Goal: Information Seeking & Learning: Understand process/instructions

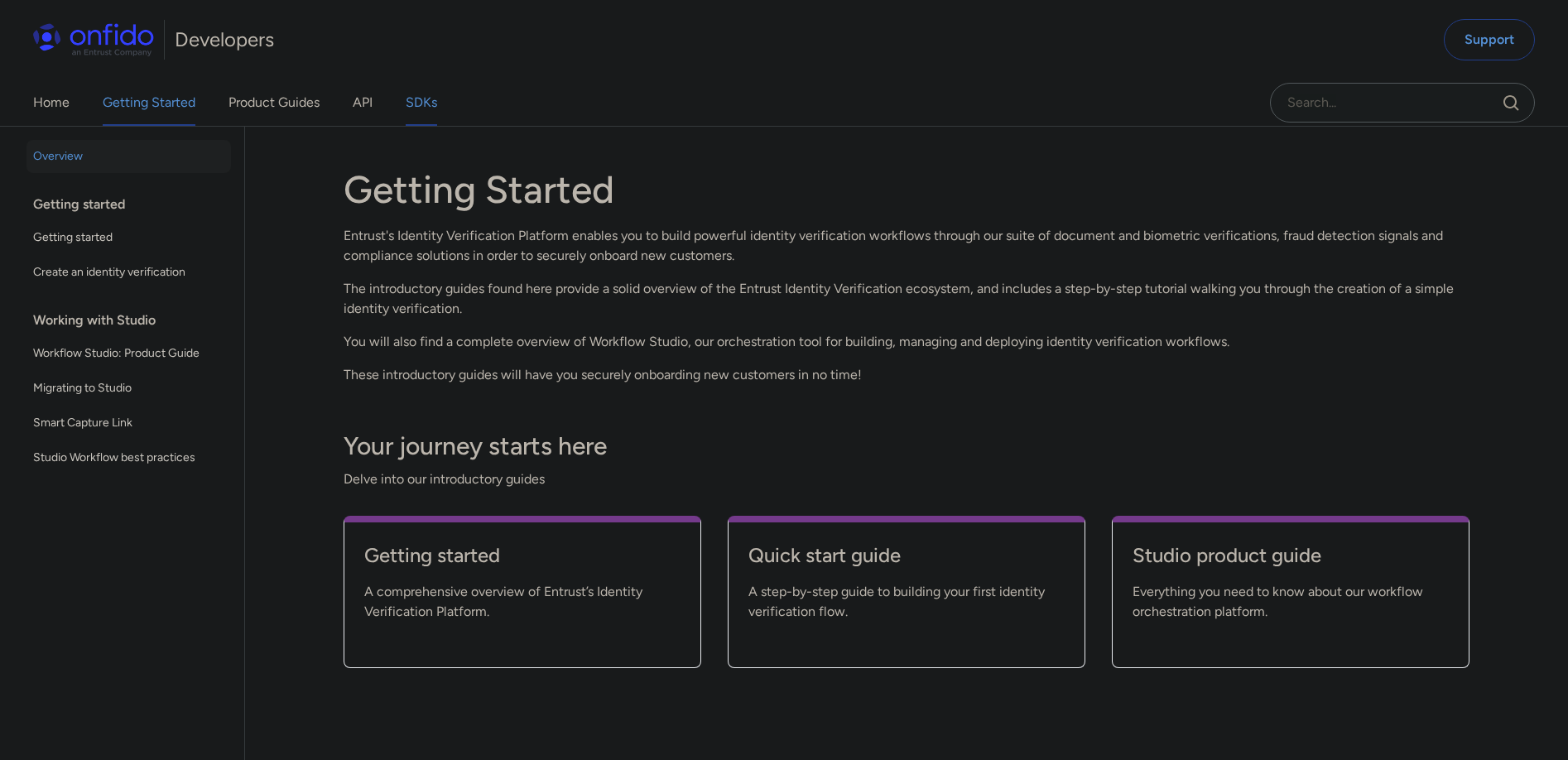
click at [437, 107] on link "SDKs" at bounding box center [421, 102] width 32 height 46
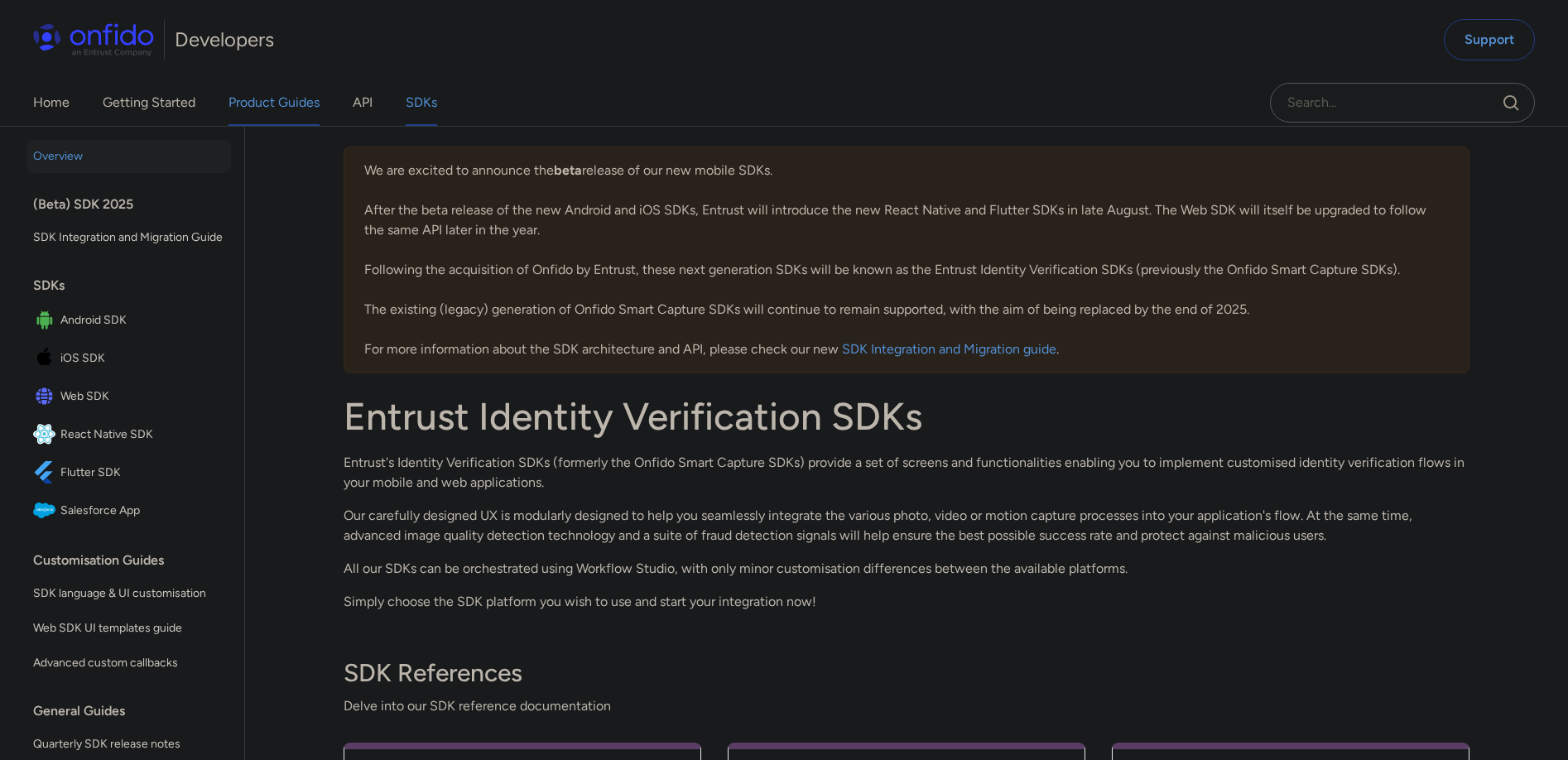
click at [287, 106] on link "Product Guides" at bounding box center [274, 102] width 91 height 46
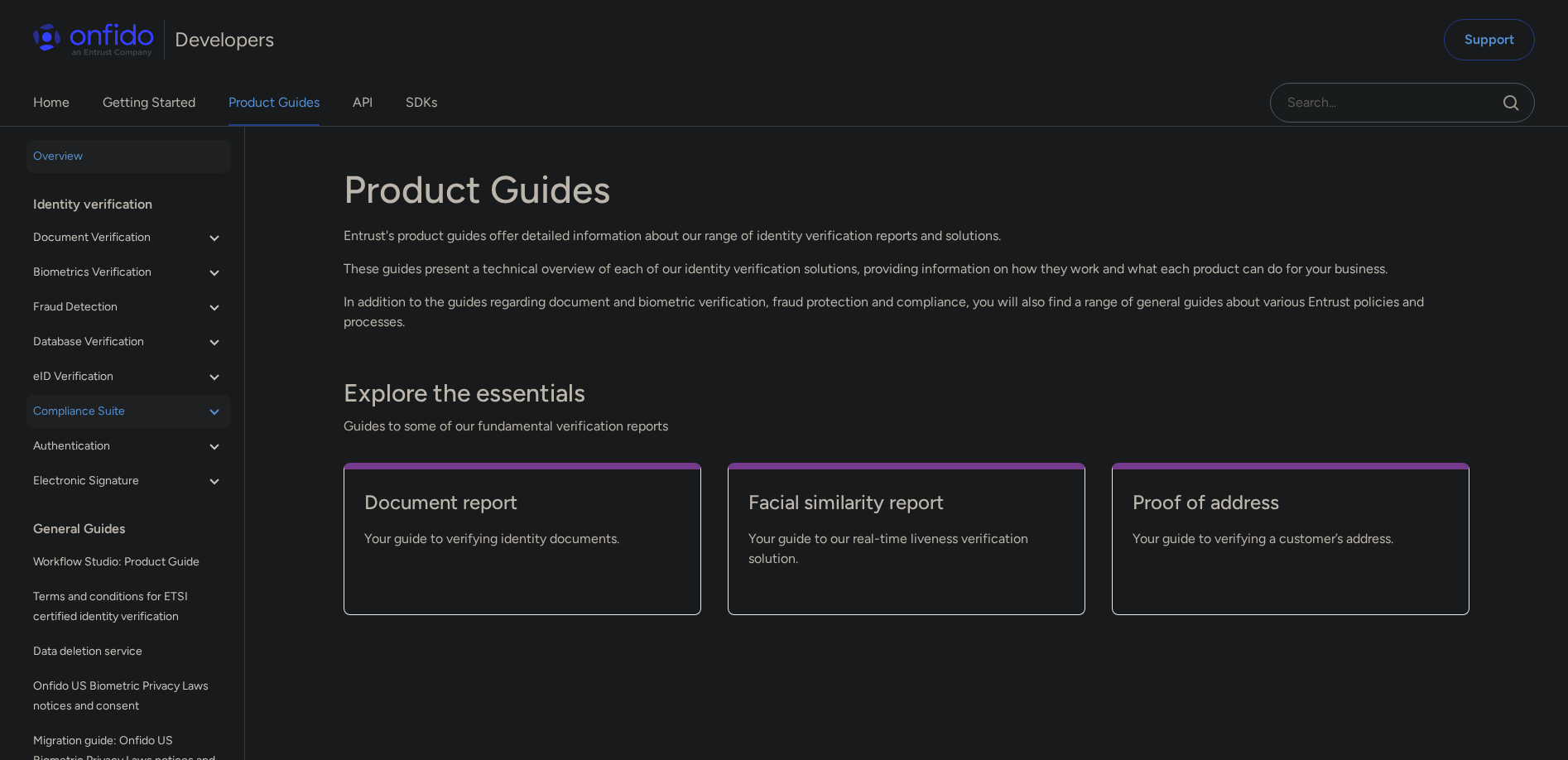
click at [179, 409] on span "Compliance Suite" at bounding box center [119, 412] width 171 height 20
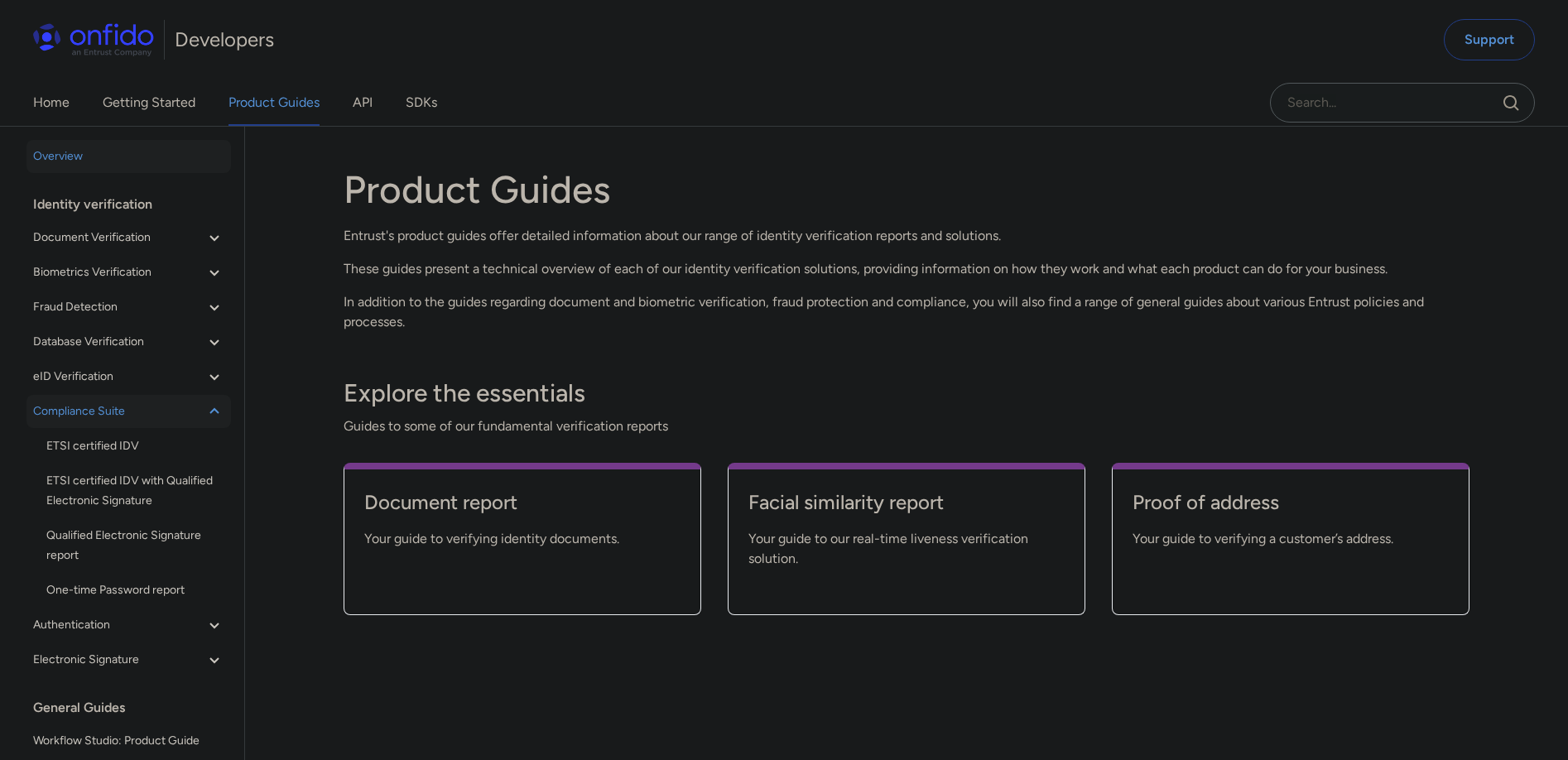
click at [179, 409] on span "Compliance Suite" at bounding box center [119, 412] width 171 height 20
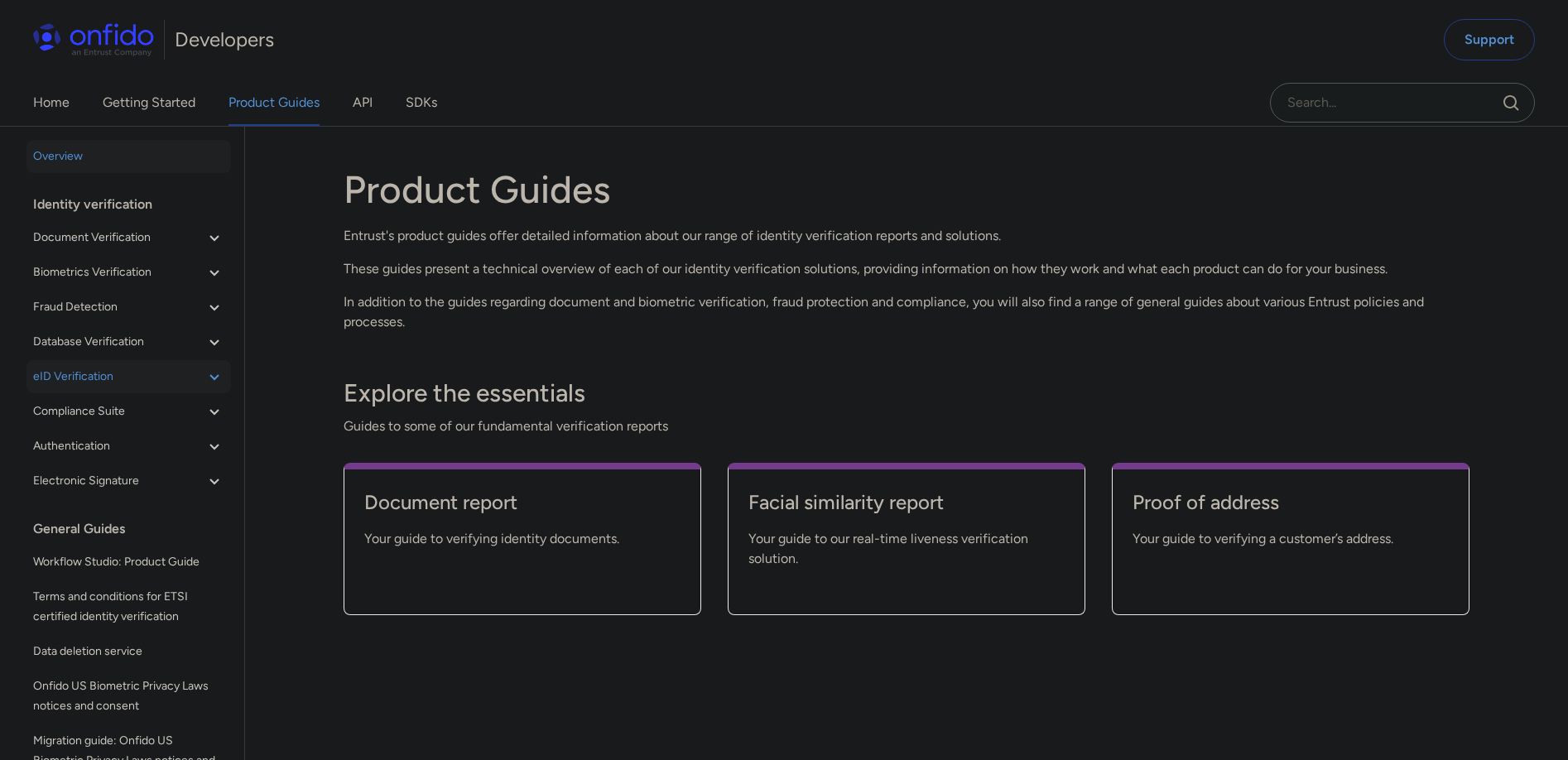
click at [147, 372] on span "eID Verification" at bounding box center [119, 377] width 171 height 20
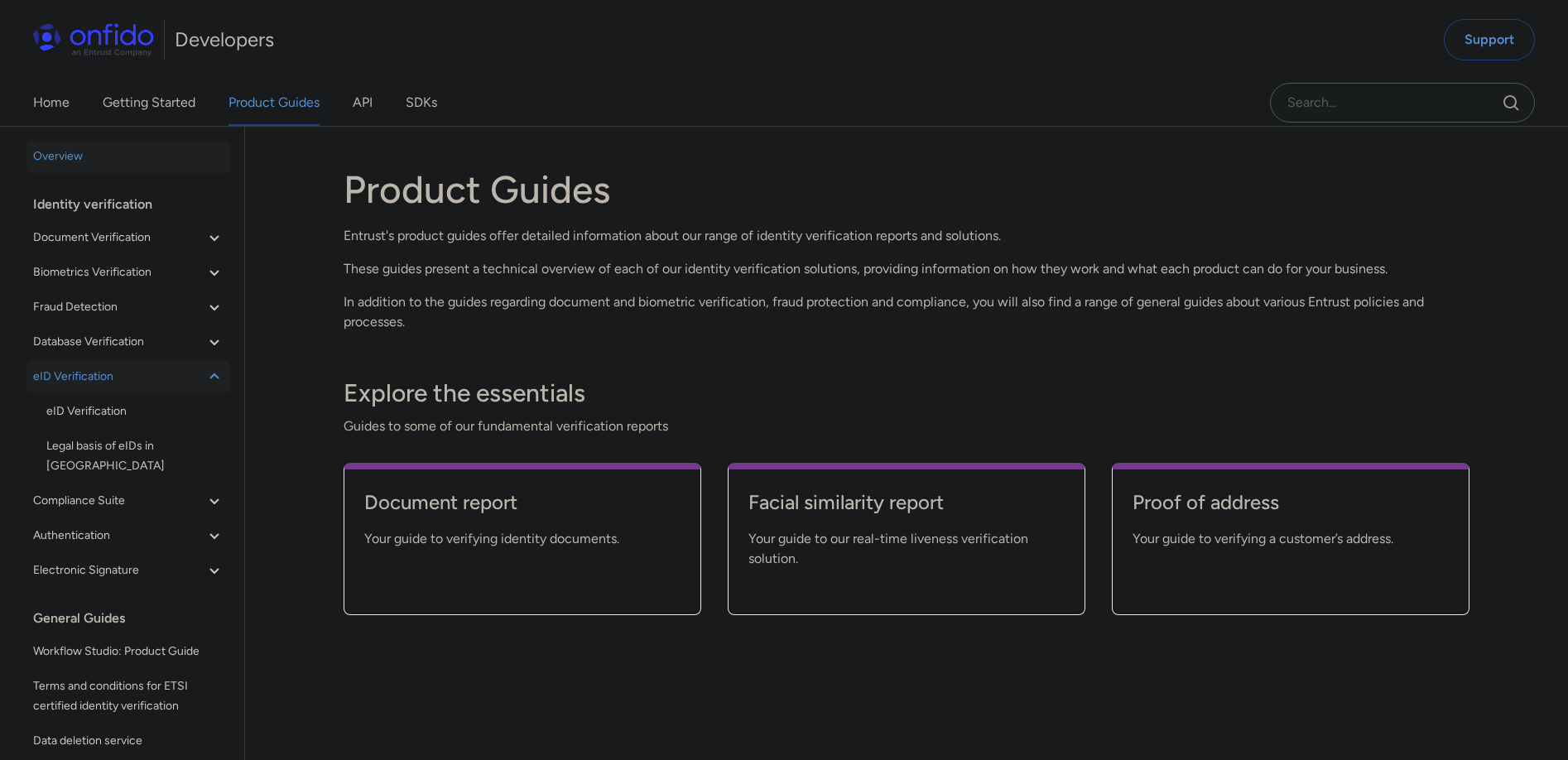
click at [147, 372] on span "eID Verification" at bounding box center [119, 377] width 171 height 20
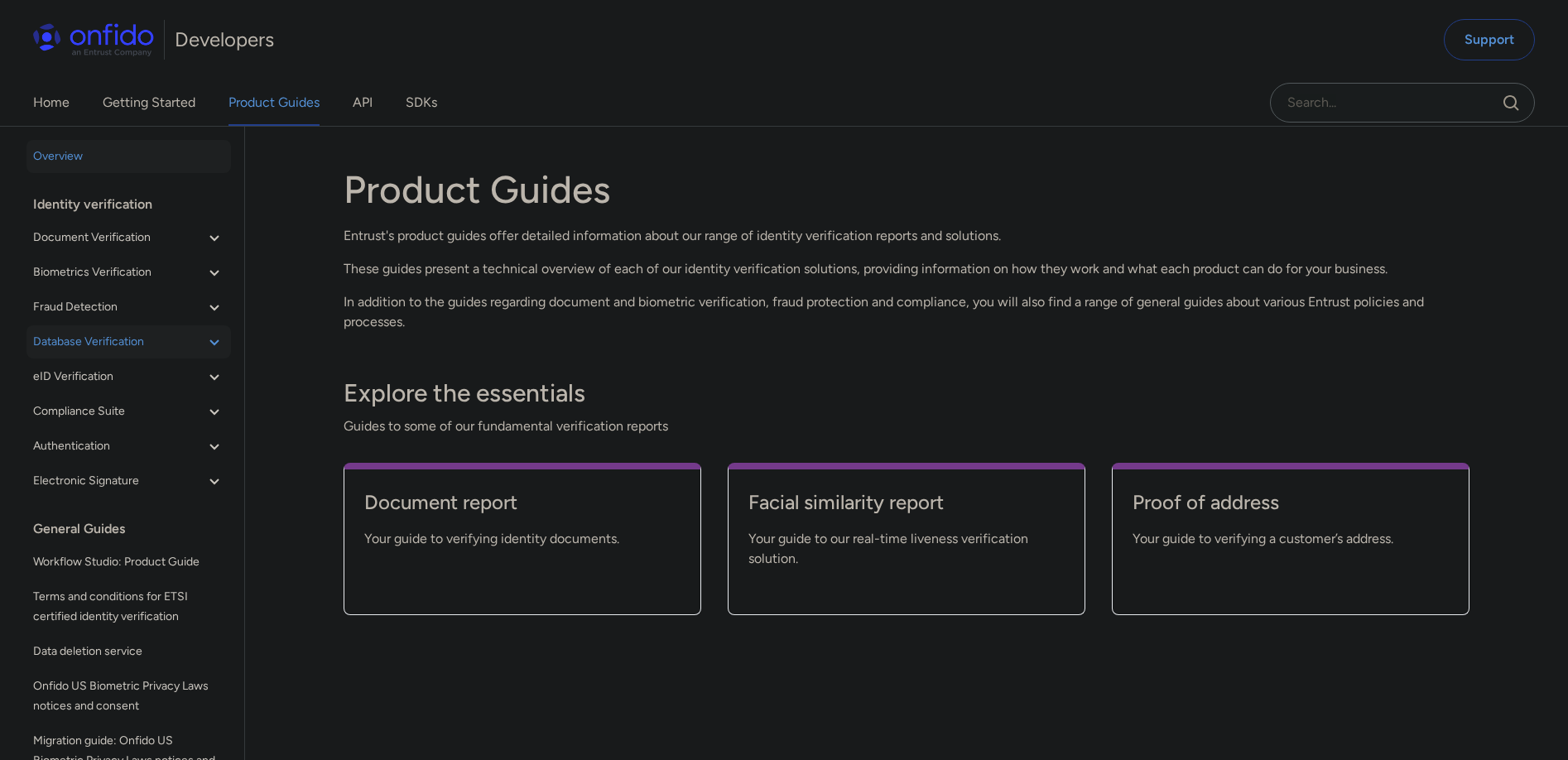
click at [148, 343] on span "Database Verification" at bounding box center [119, 342] width 171 height 20
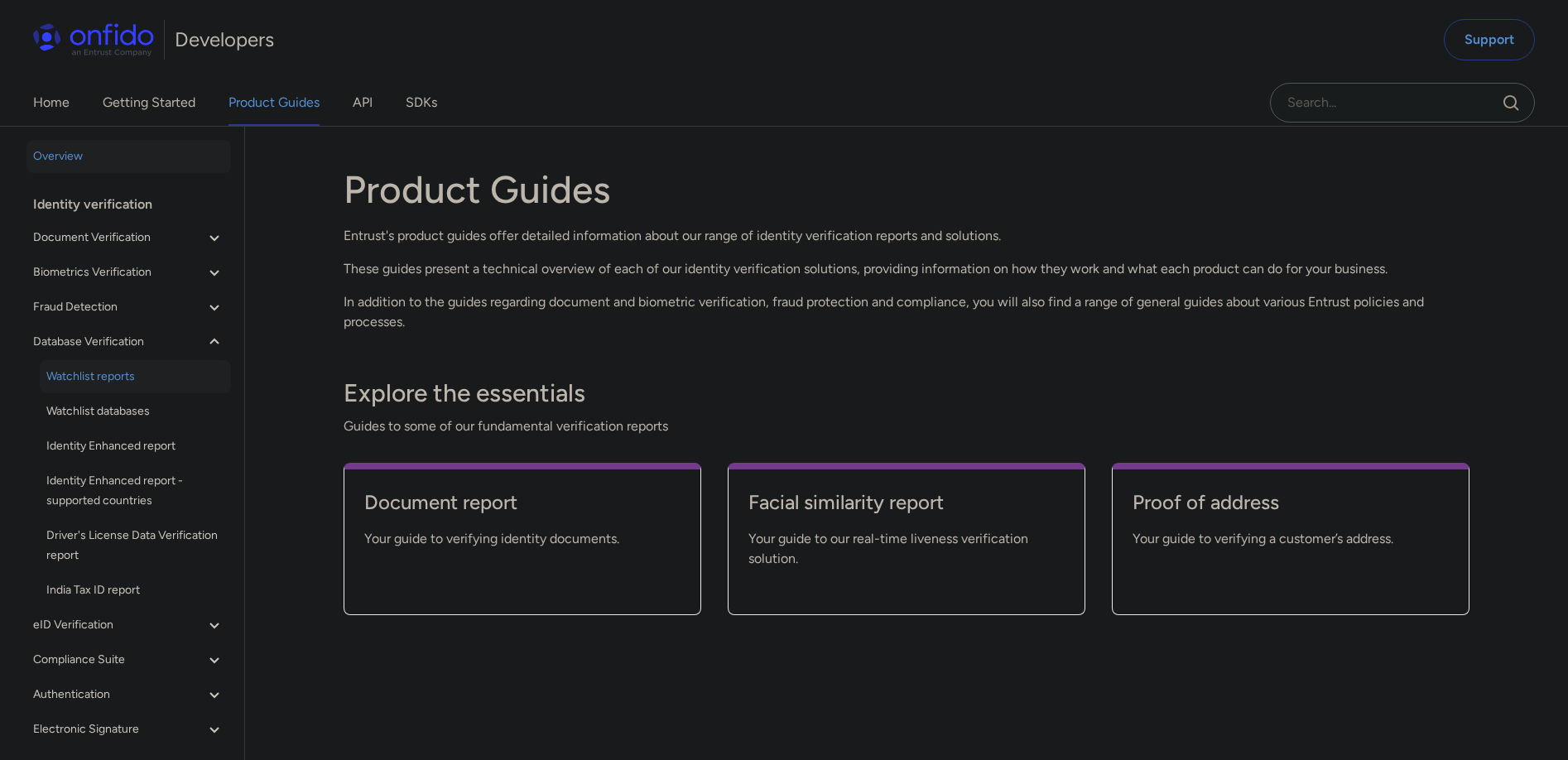
click at [132, 381] on span "Watchlist reports" at bounding box center [135, 377] width 178 height 20
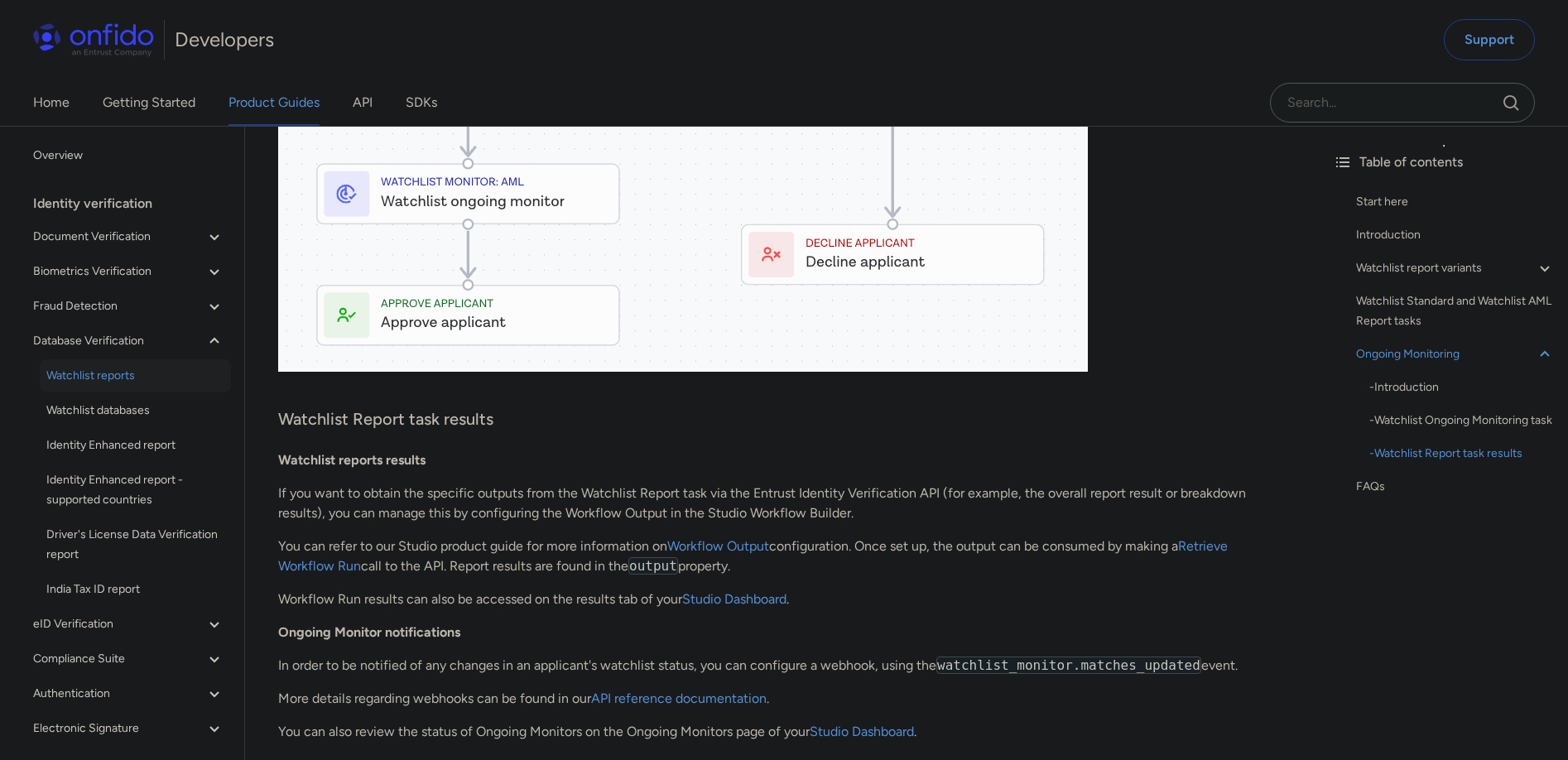
scroll to position [3768, 0]
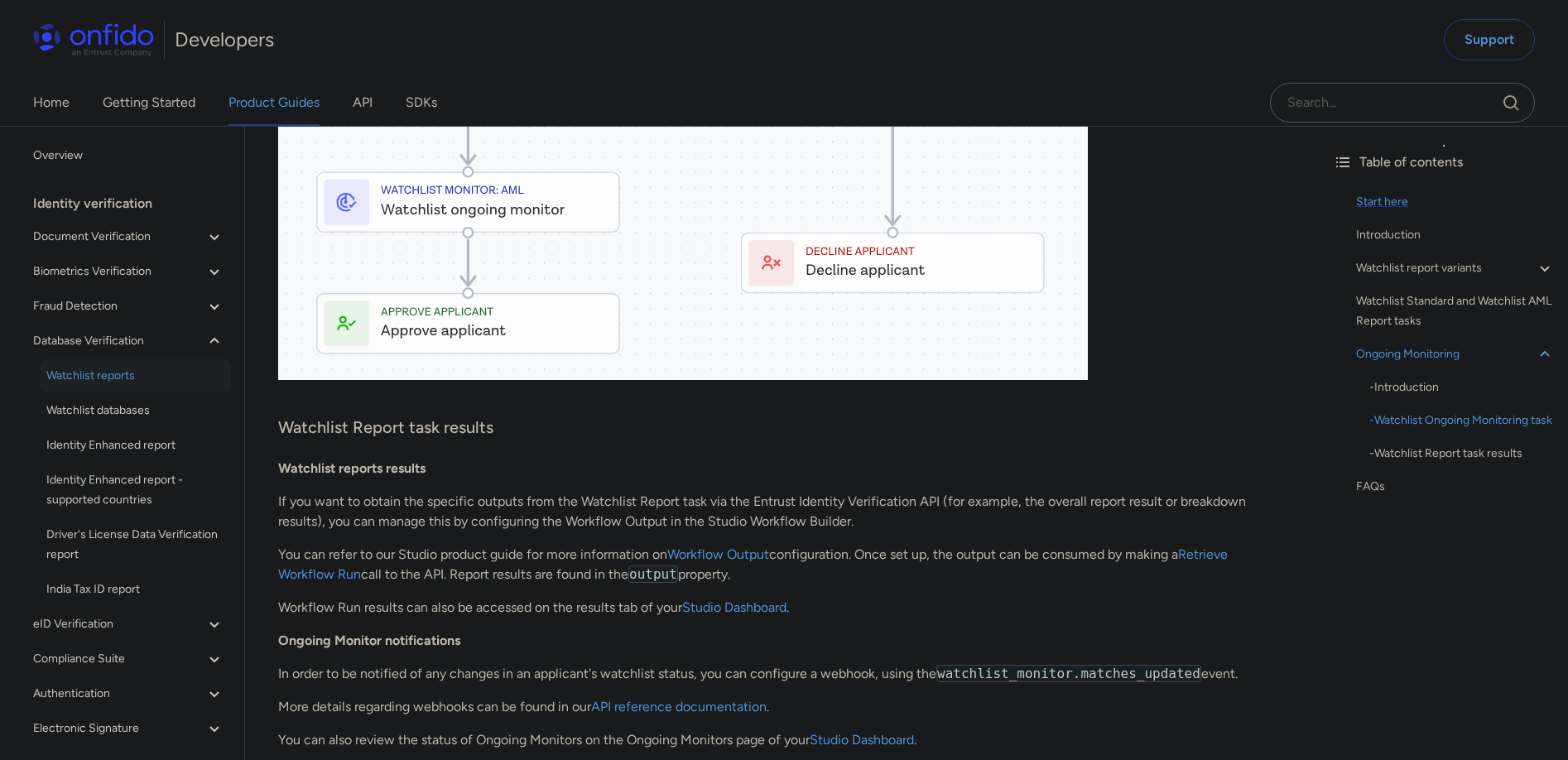
click at [1401, 206] on div "Start here" at bounding box center [1455, 202] width 199 height 20
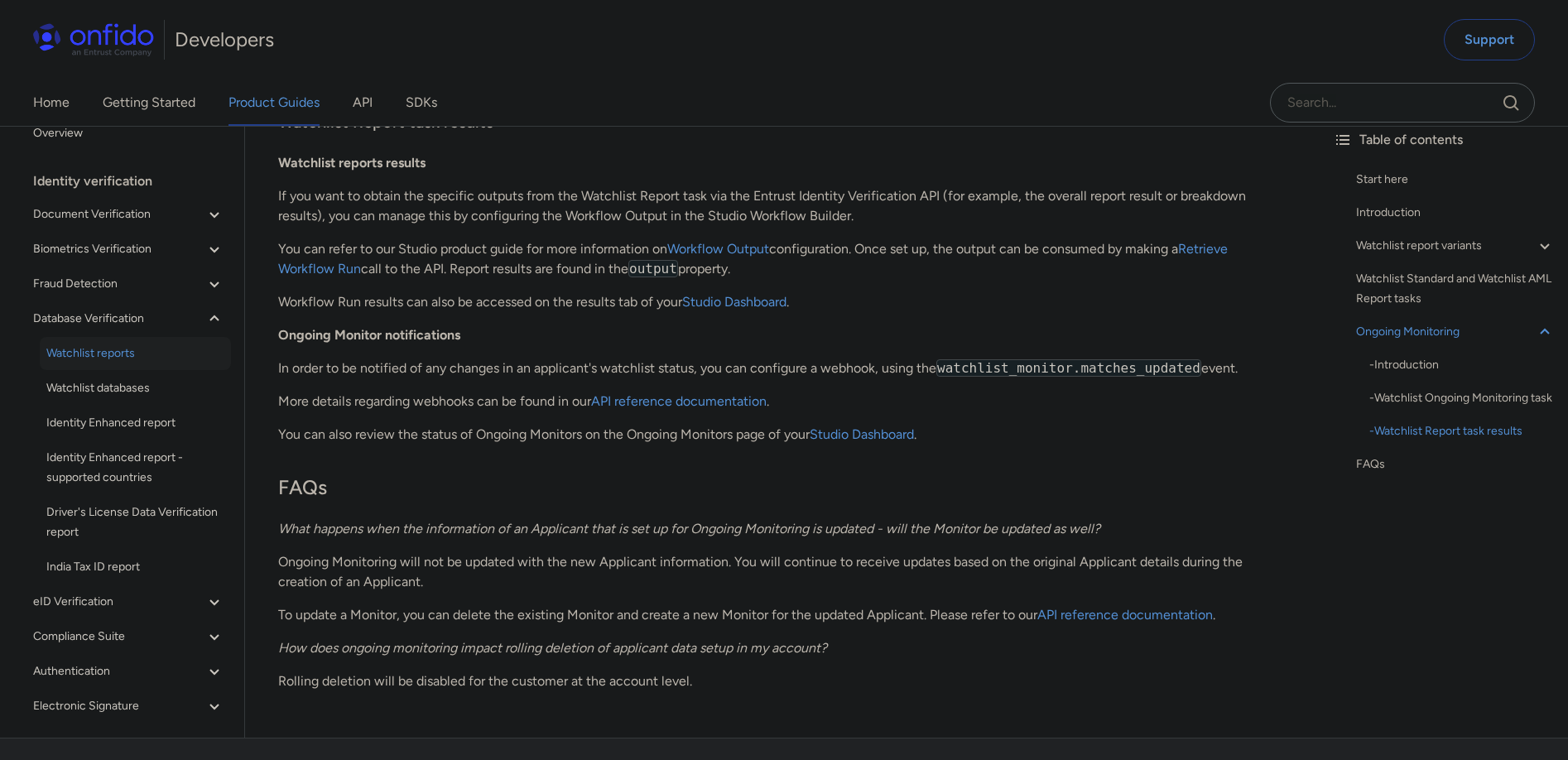
scroll to position [4165, 0]
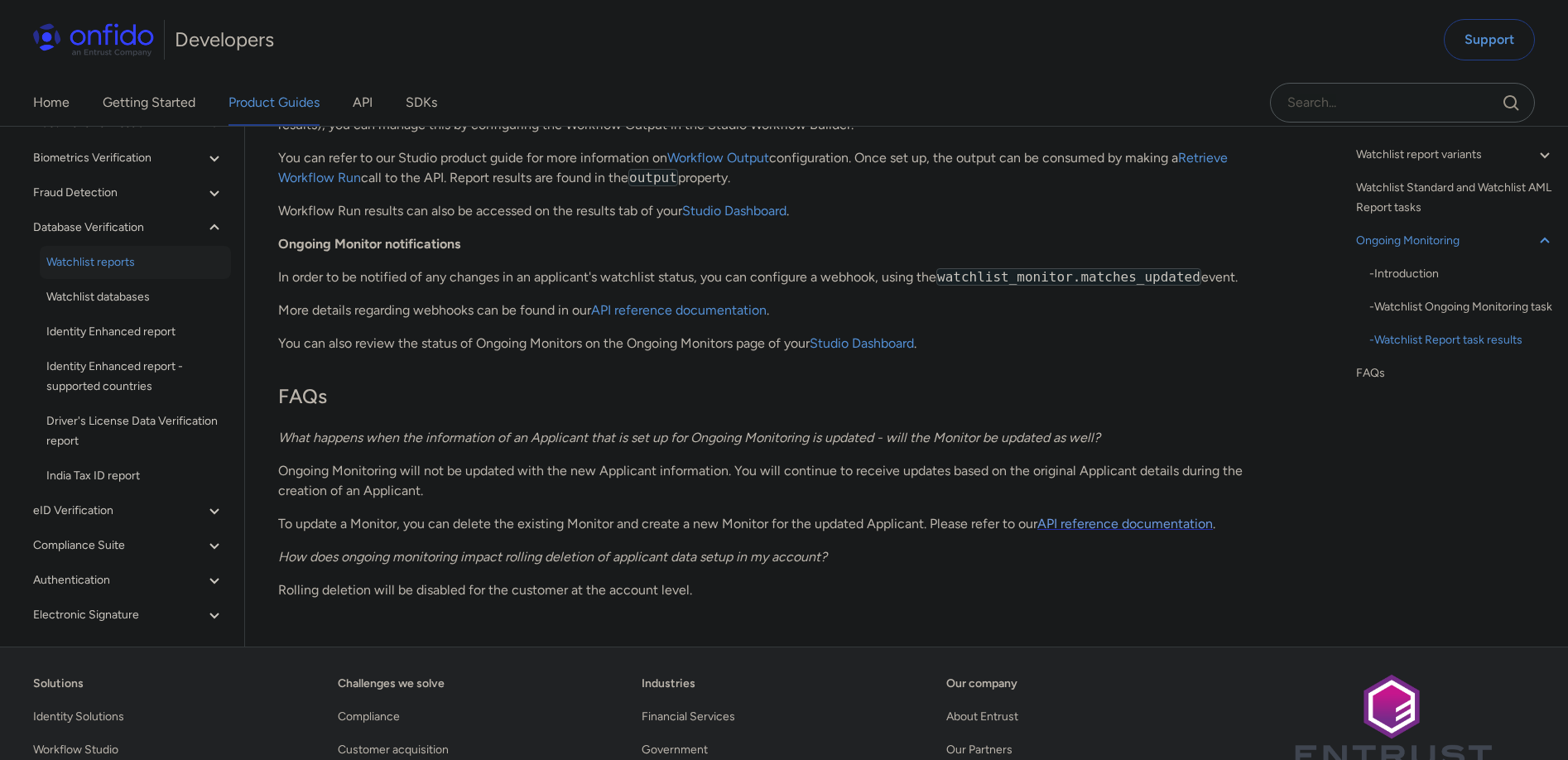
click at [1152, 524] on link "API reference documentation" at bounding box center [1125, 523] width 176 height 15
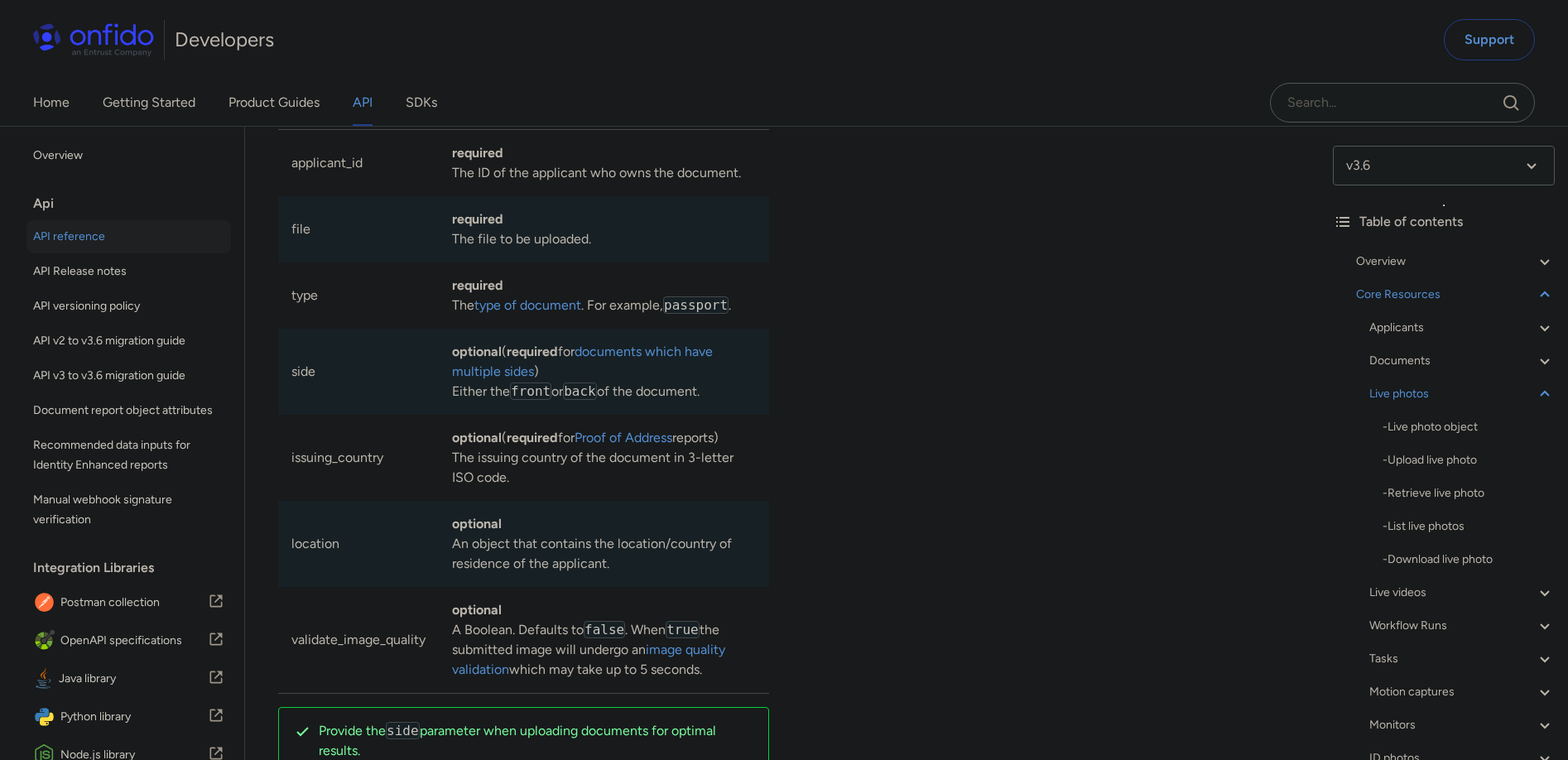
scroll to position [27855, 0]
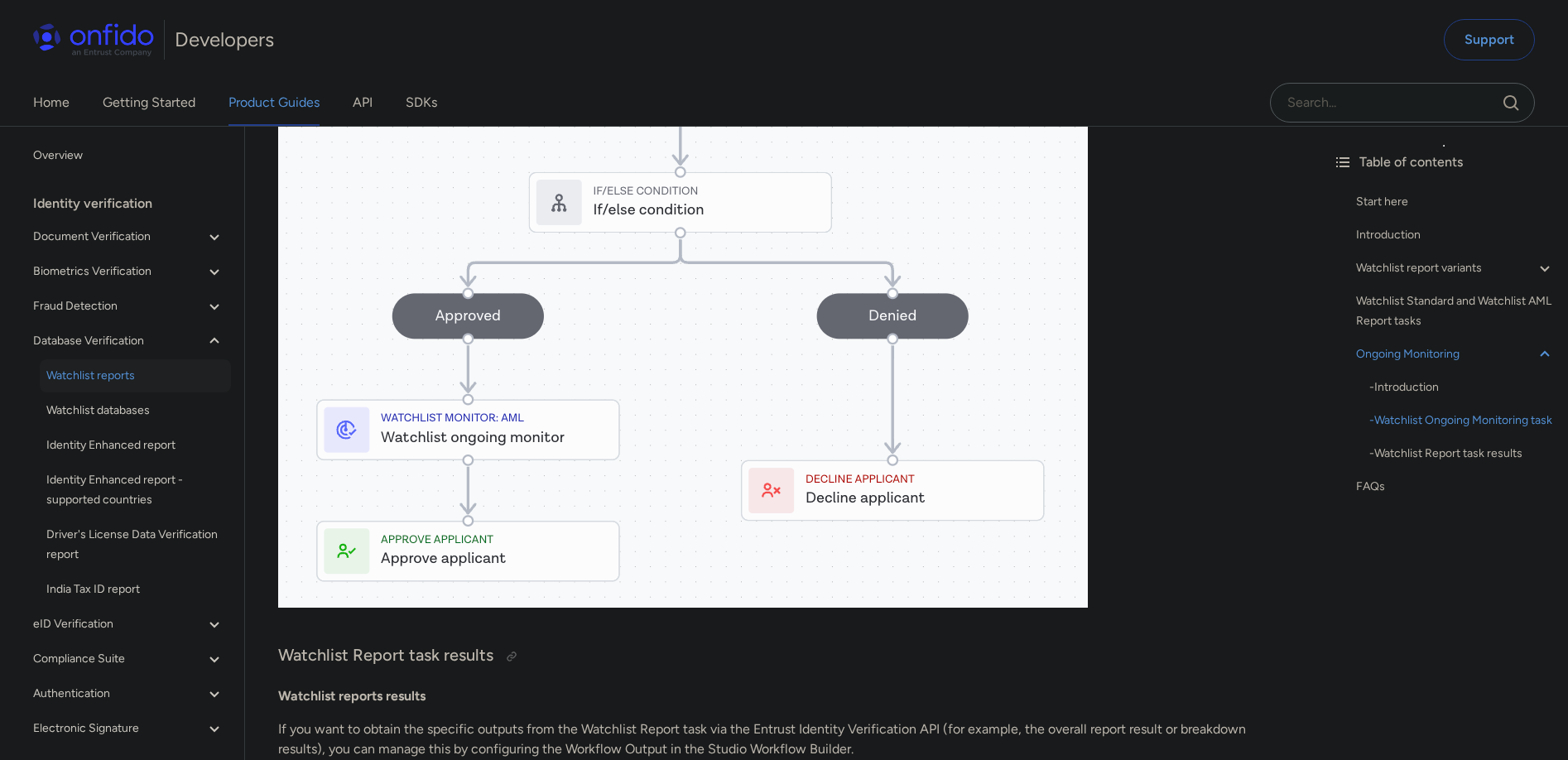
scroll to position [3528, 0]
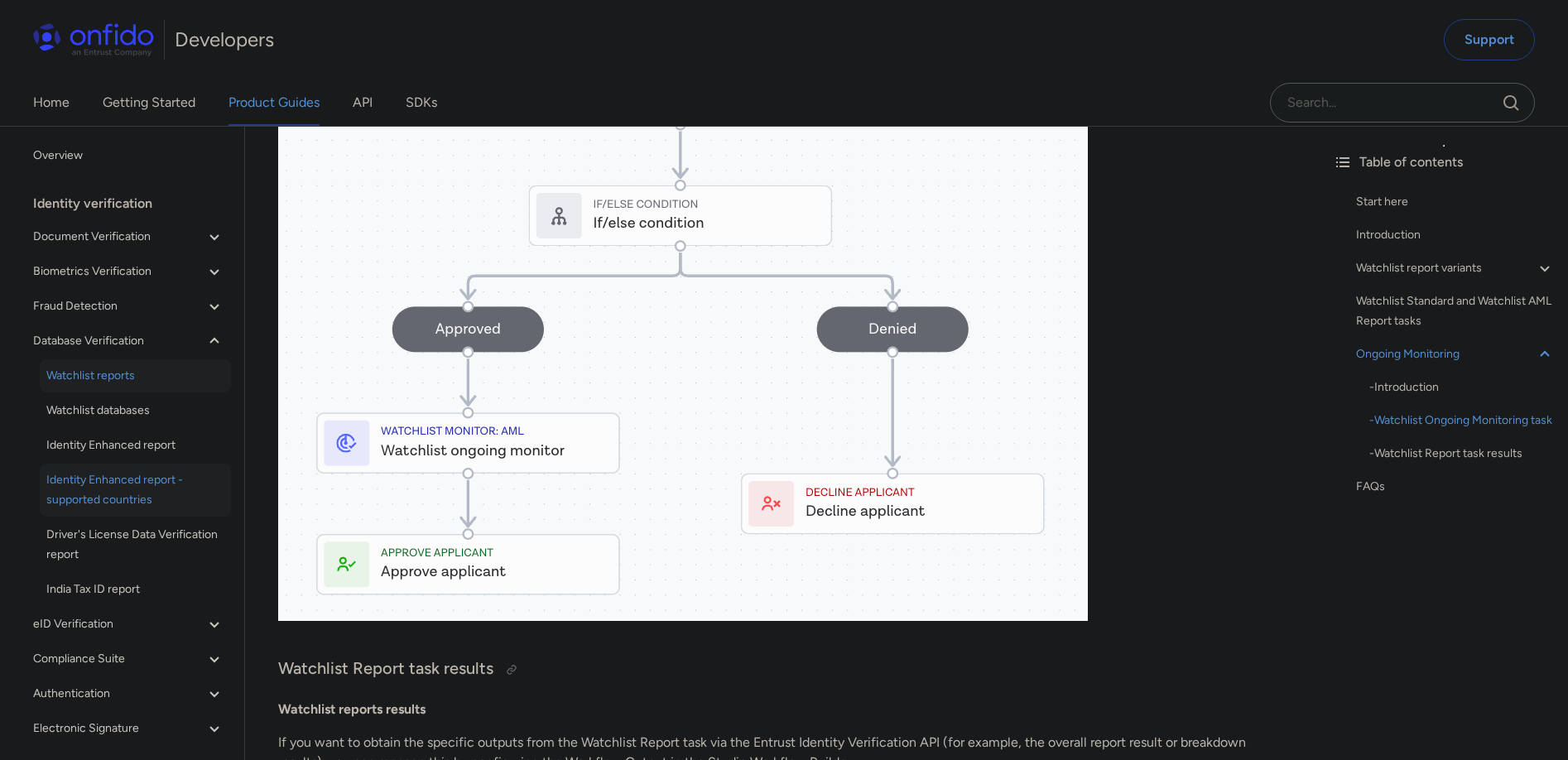
click at [115, 495] on span "Identity Enhanced report - supported countries" at bounding box center [135, 490] width 178 height 40
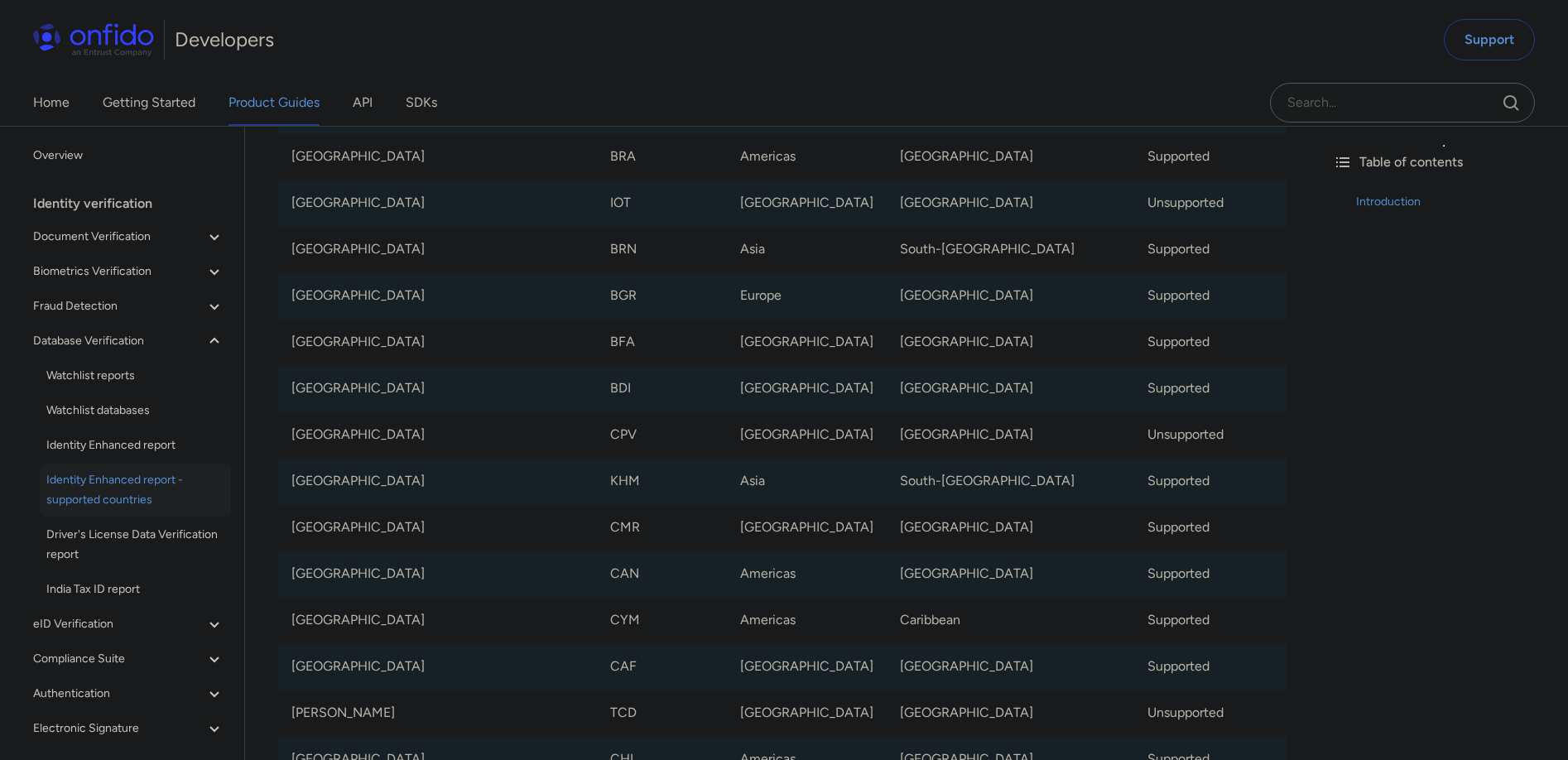
scroll to position [1706, 0]
click at [140, 444] on span "Identity Enhanced report" at bounding box center [135, 445] width 178 height 20
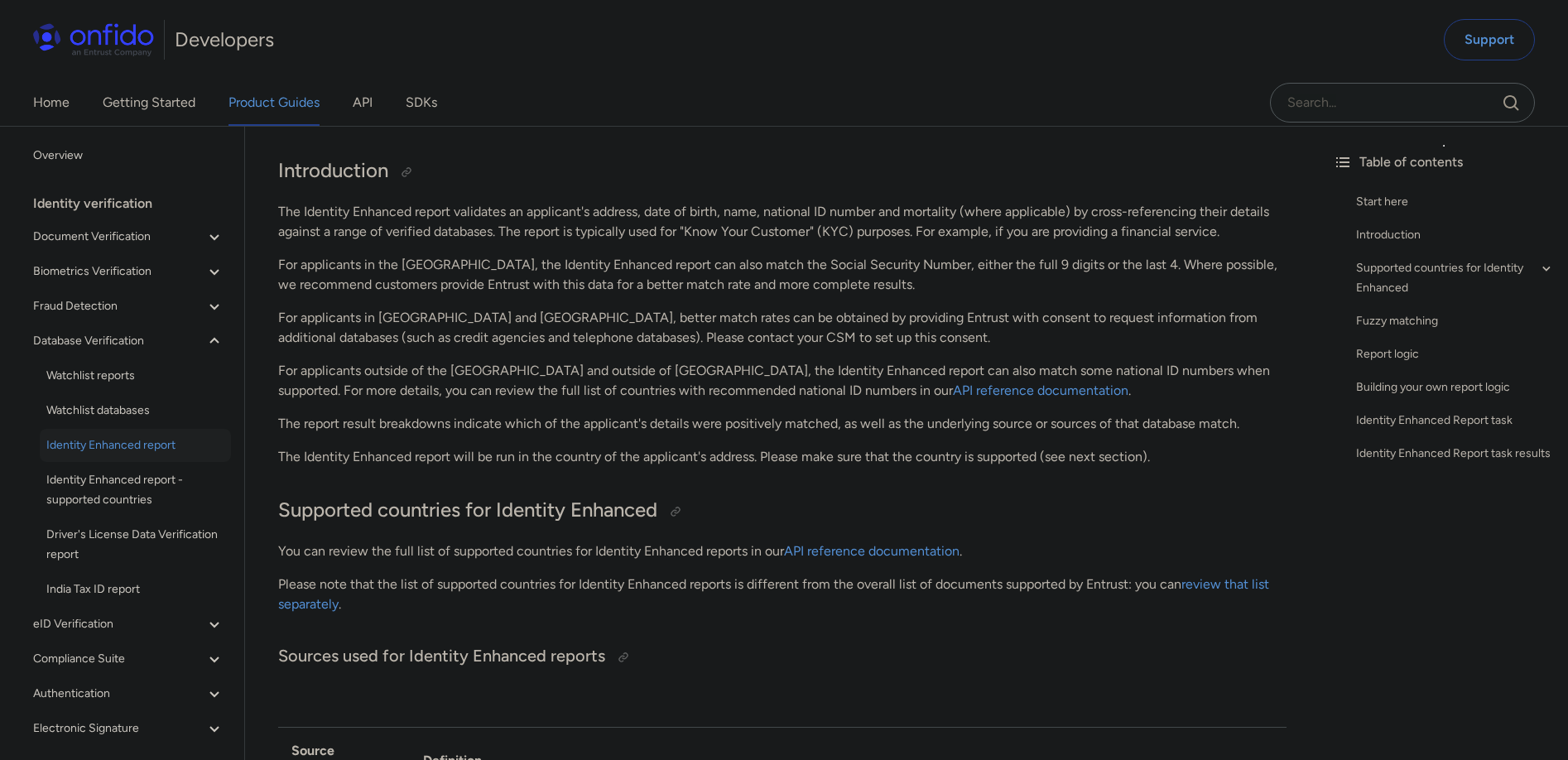
scroll to position [171, 0]
click at [108, 382] on span "Watchlist reports" at bounding box center [135, 376] width 178 height 20
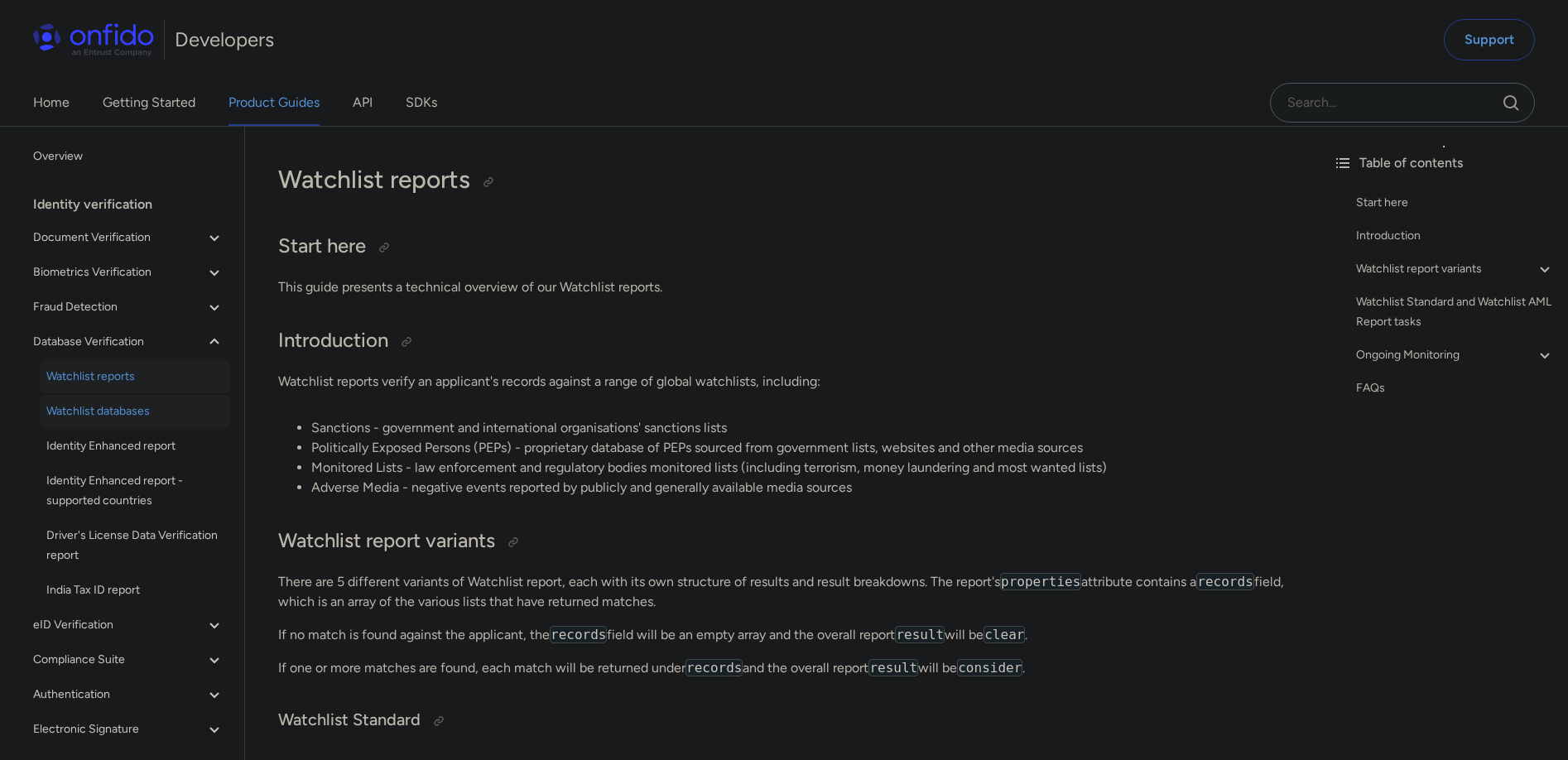
click at [128, 410] on span "Watchlist databases" at bounding box center [135, 412] width 178 height 20
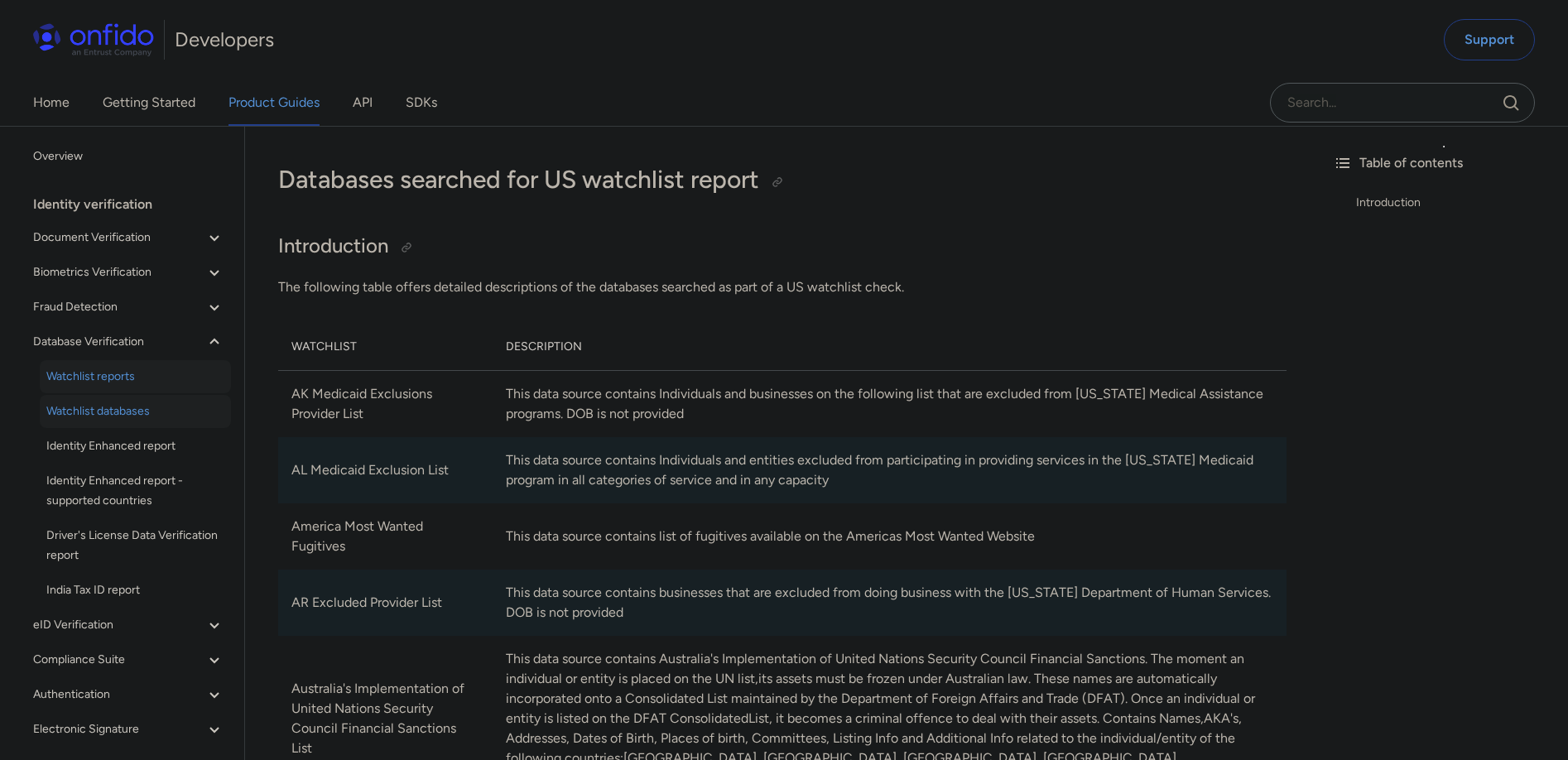
click at [119, 373] on span "Watchlist reports" at bounding box center [135, 377] width 178 height 20
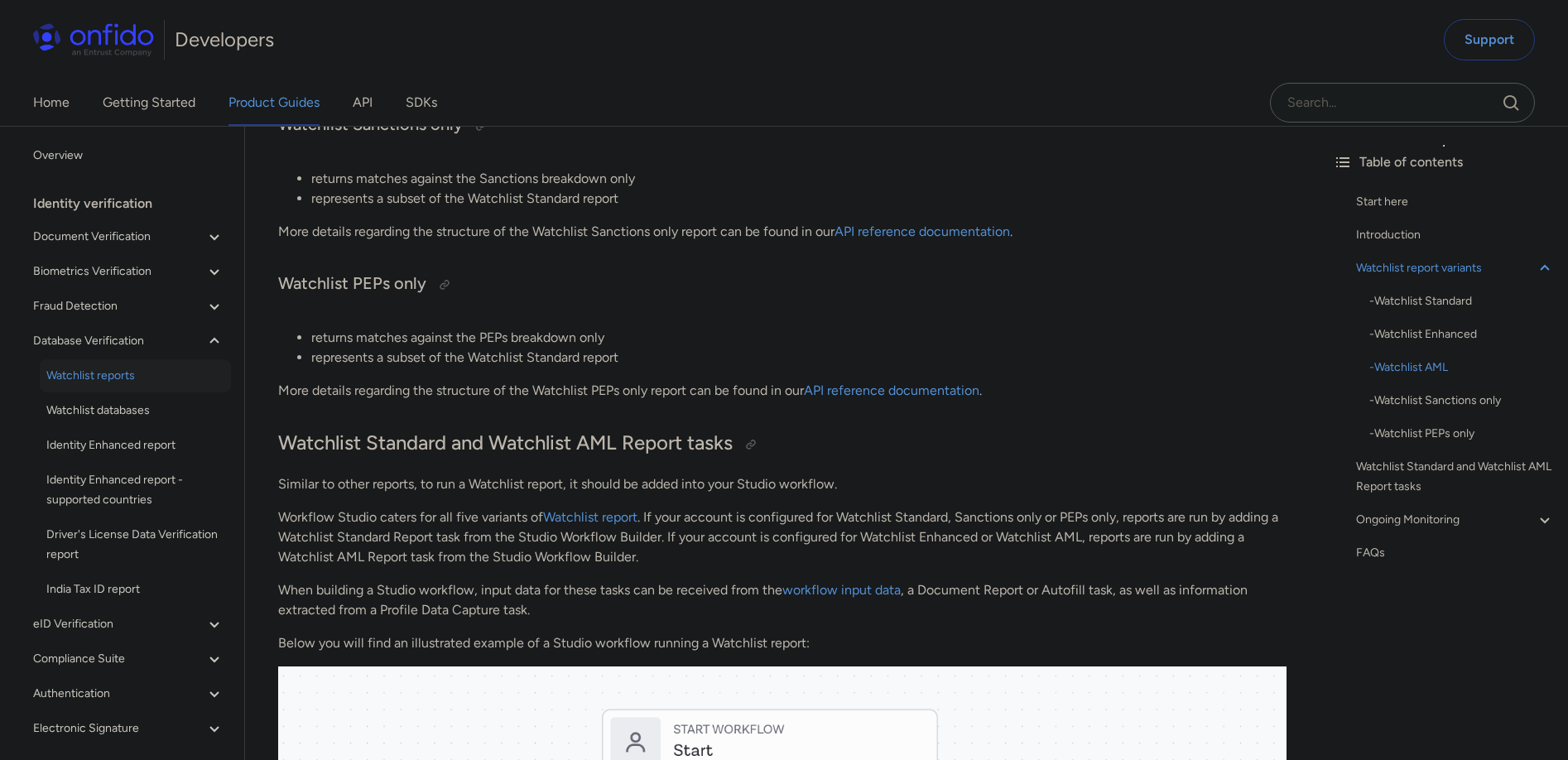
scroll to position [1160, 0]
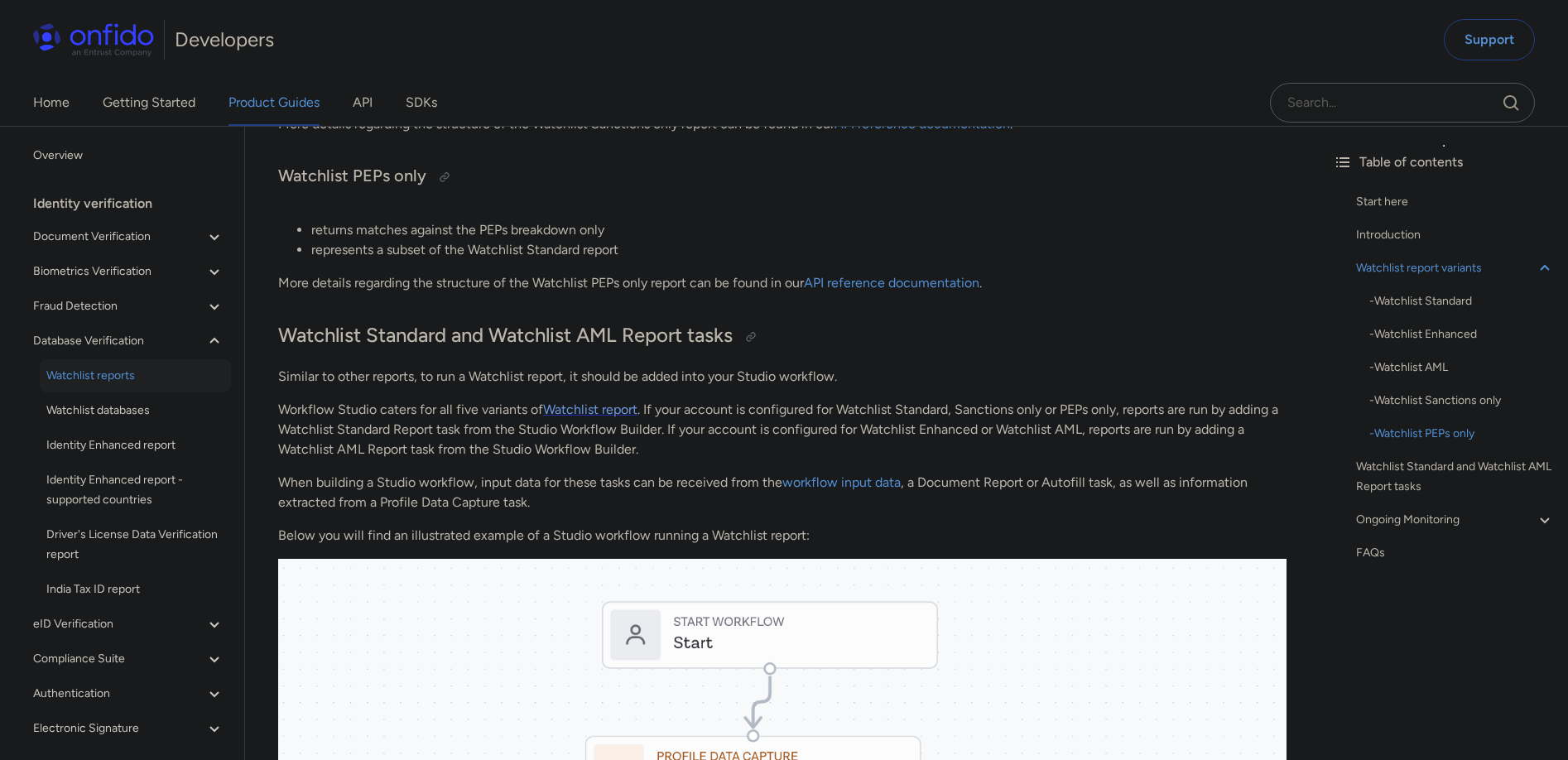
click at [611, 411] on link "Watchlist report" at bounding box center [590, 409] width 95 height 15
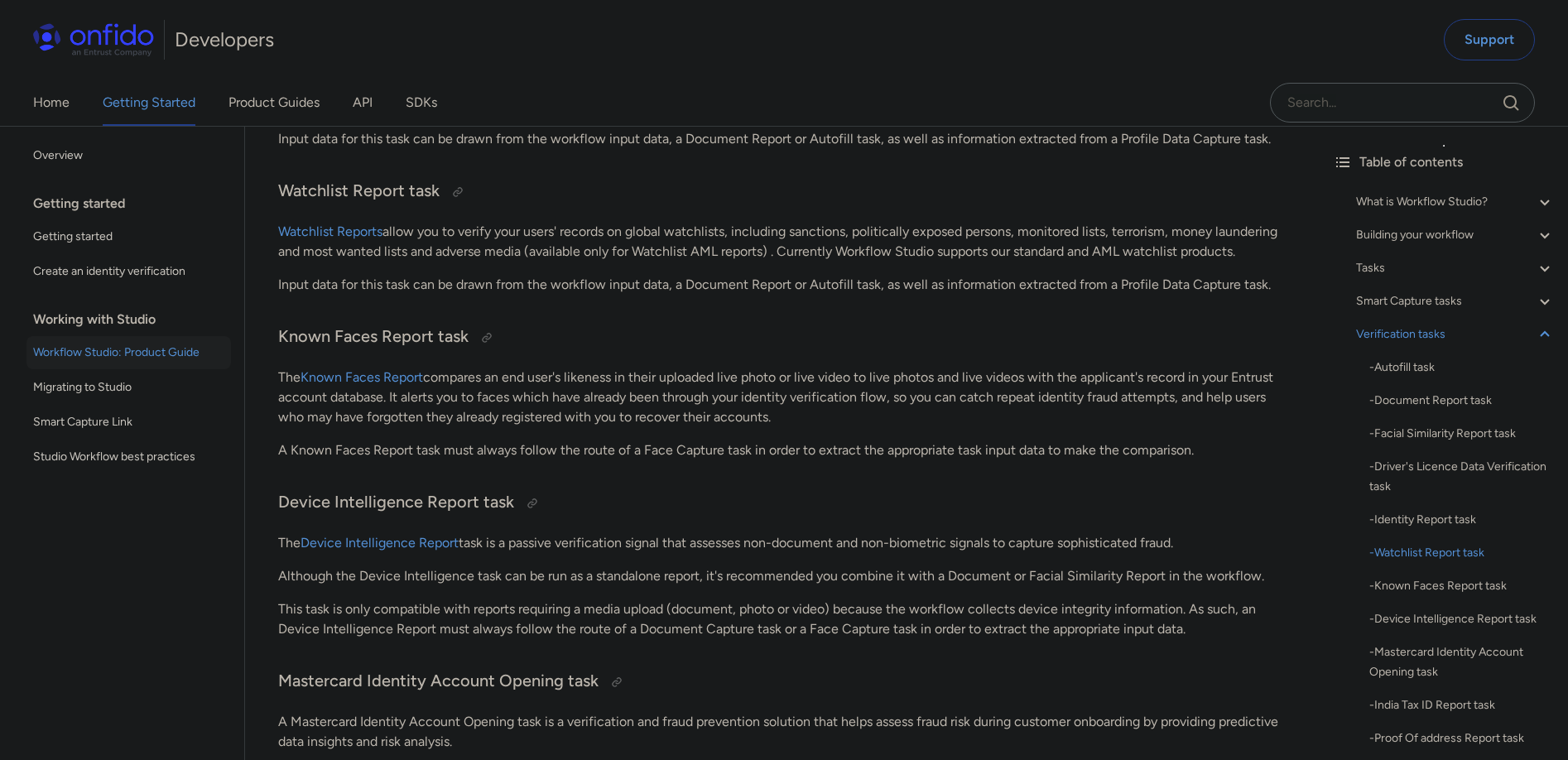
scroll to position [14683, 0]
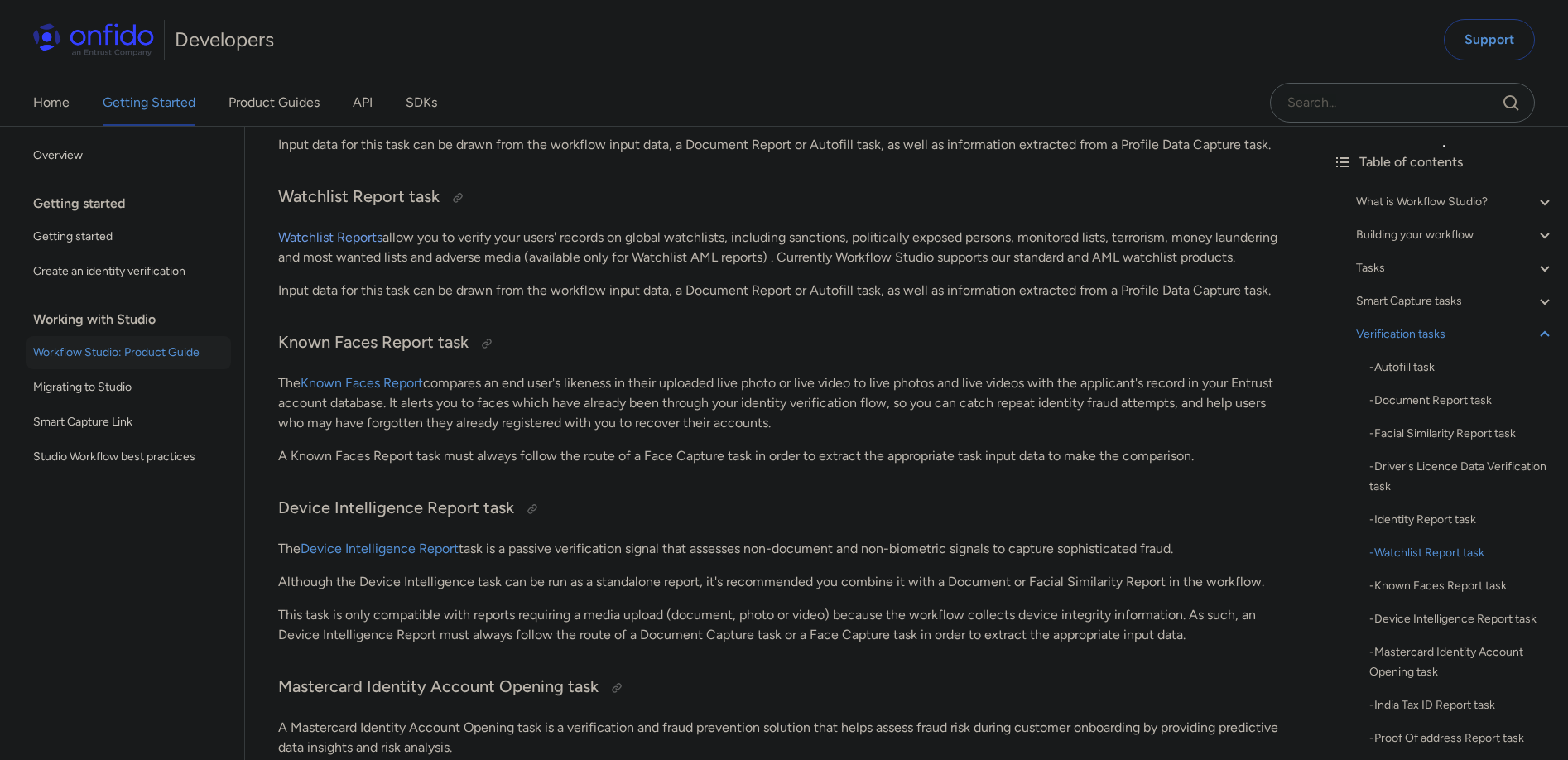
click at [342, 237] on link "Watchlist Reports" at bounding box center [331, 236] width 105 height 15
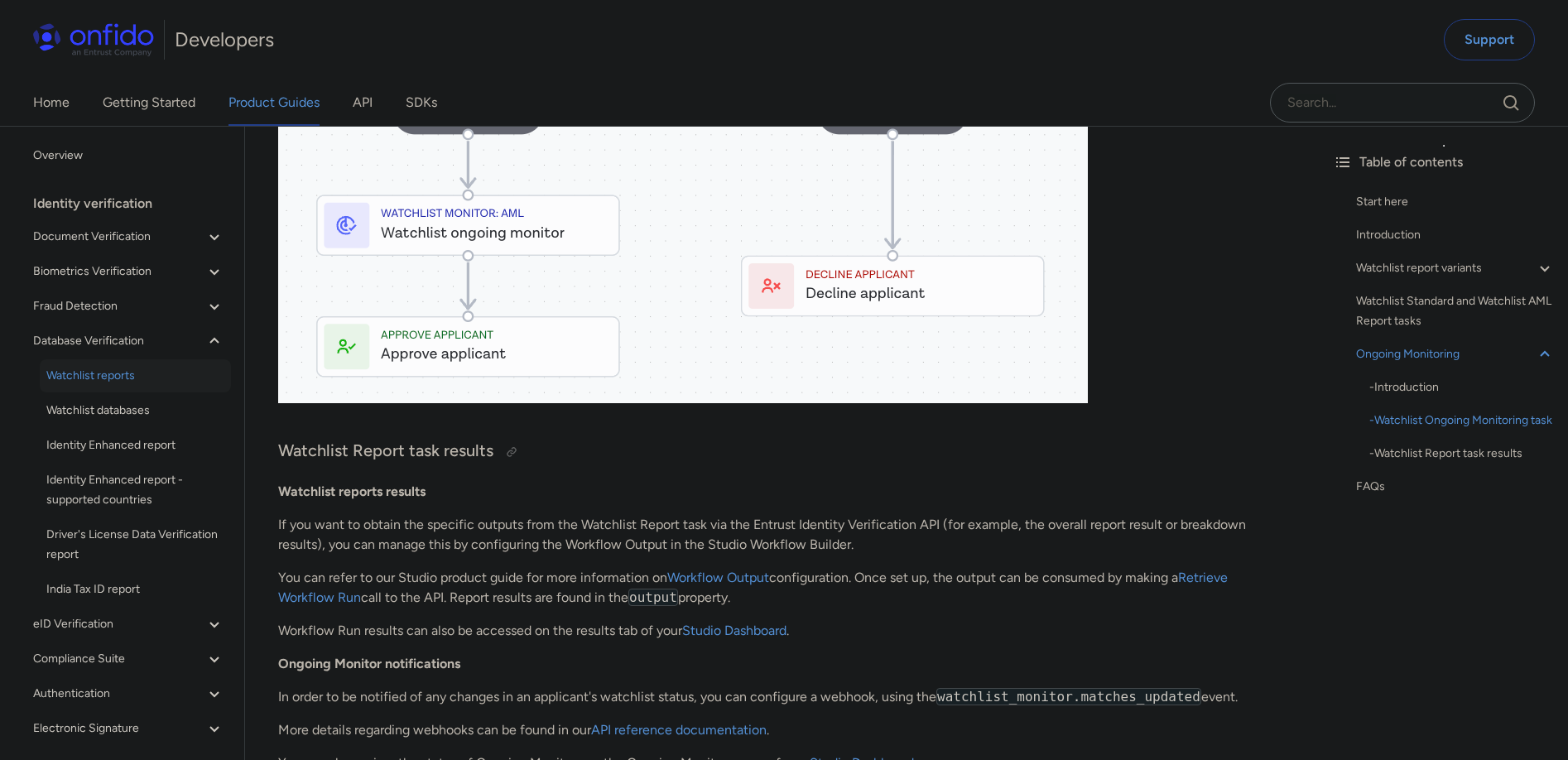
scroll to position [3899, 0]
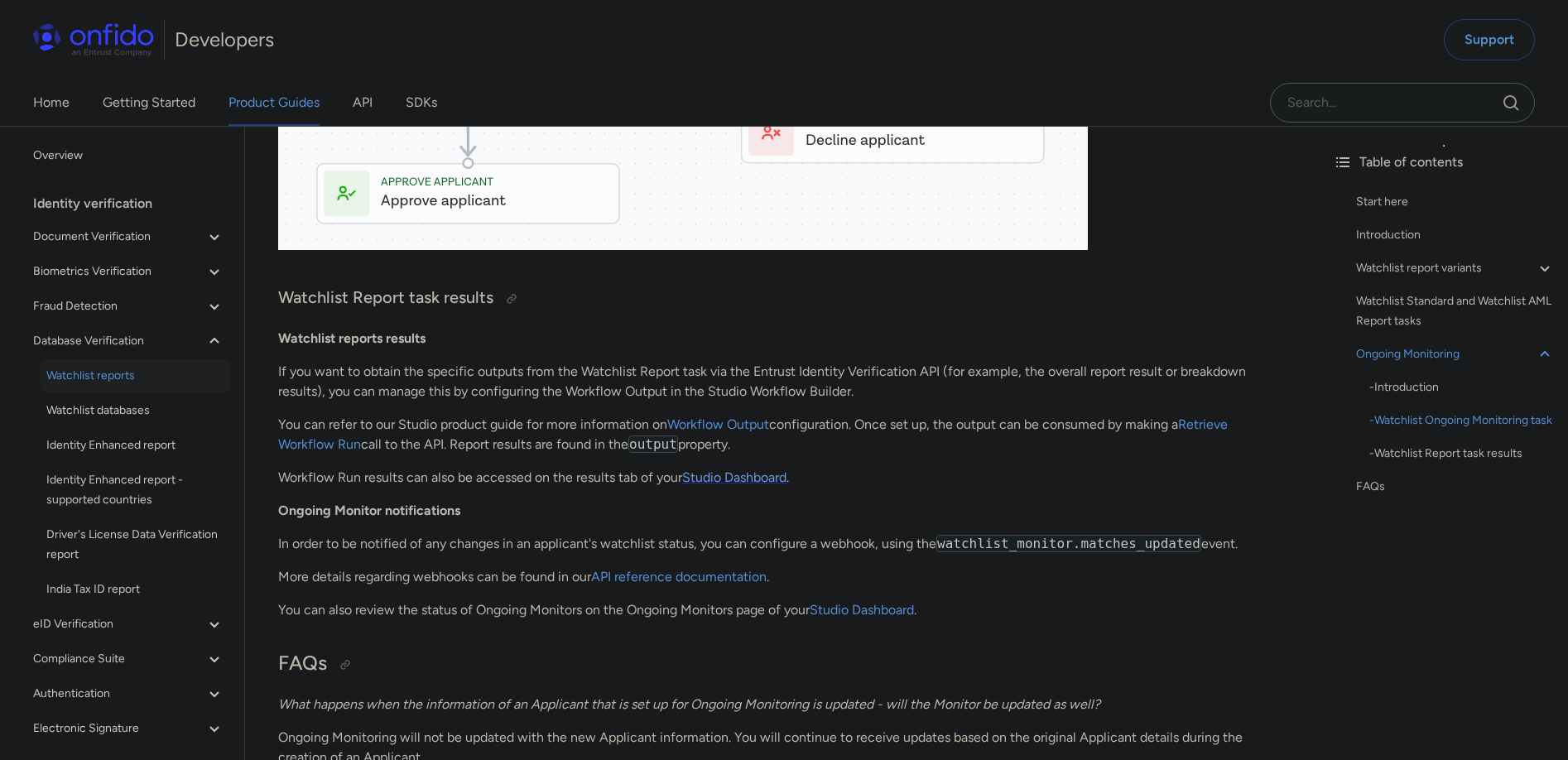
click at [758, 482] on link "Studio Dashboard" at bounding box center [734, 477] width 105 height 15
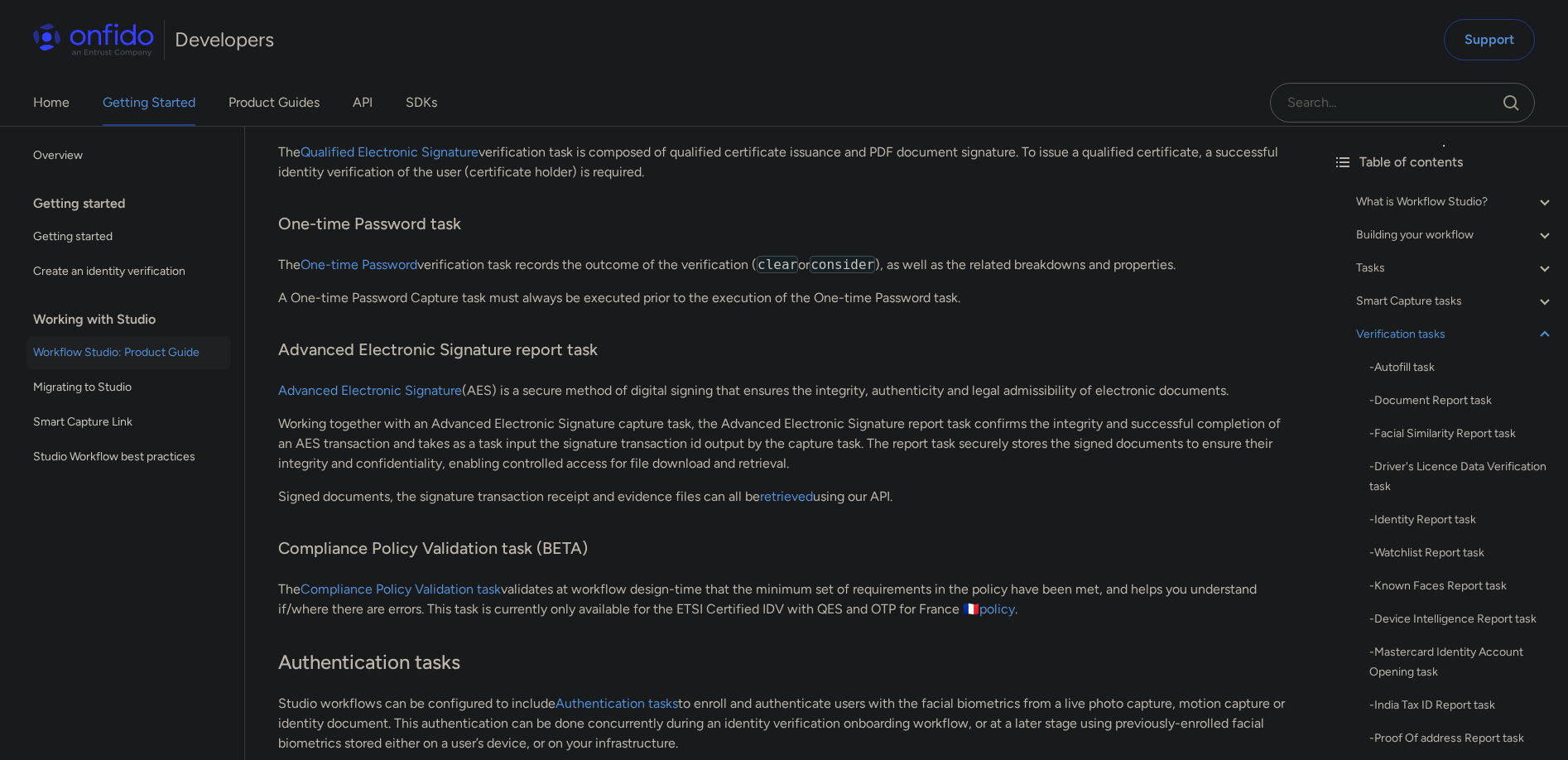
scroll to position [16027, 0]
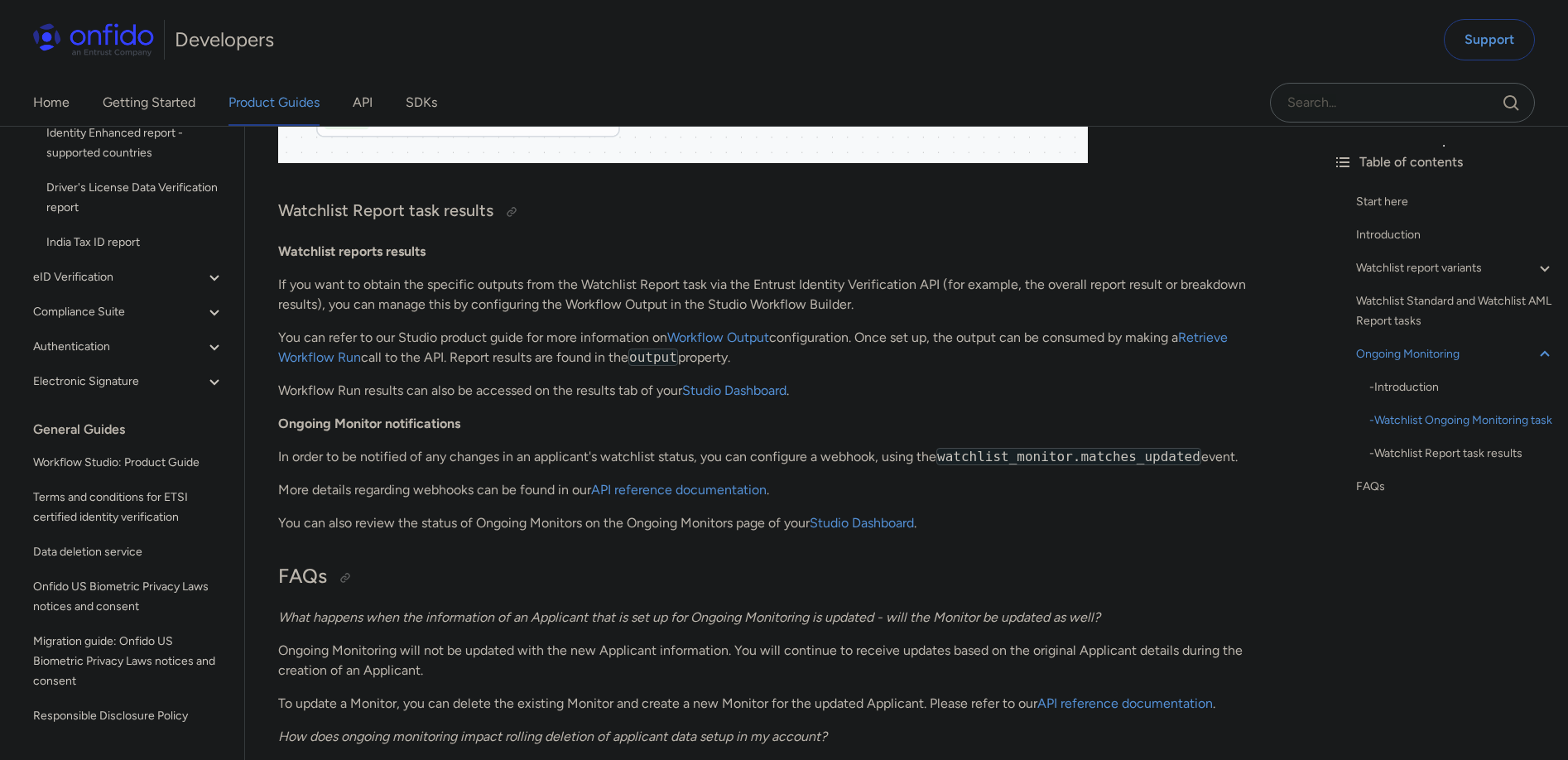
scroll to position [4100, 0]
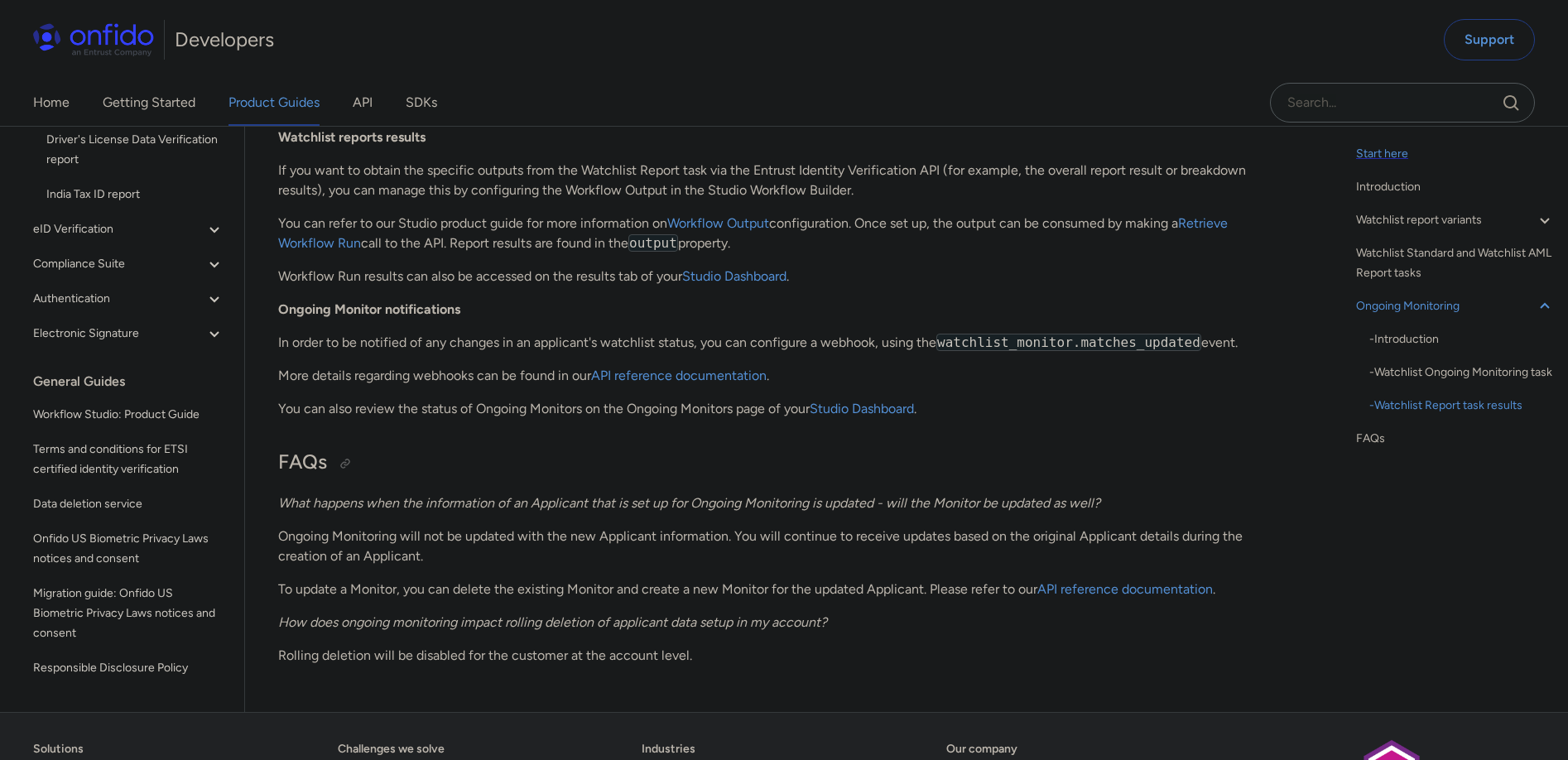
click at [1388, 153] on div "Start here" at bounding box center [1455, 154] width 199 height 20
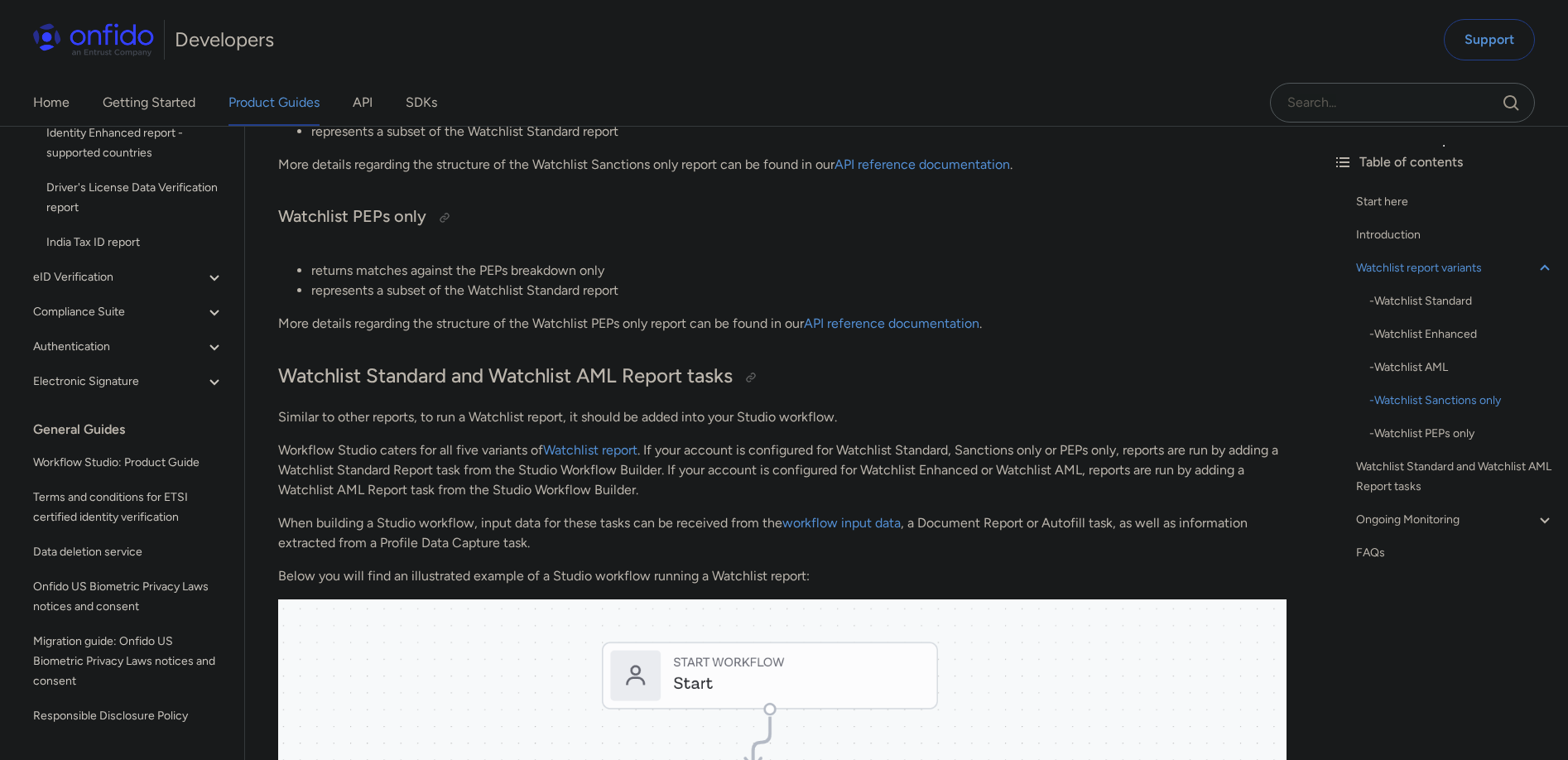
scroll to position [1135, 0]
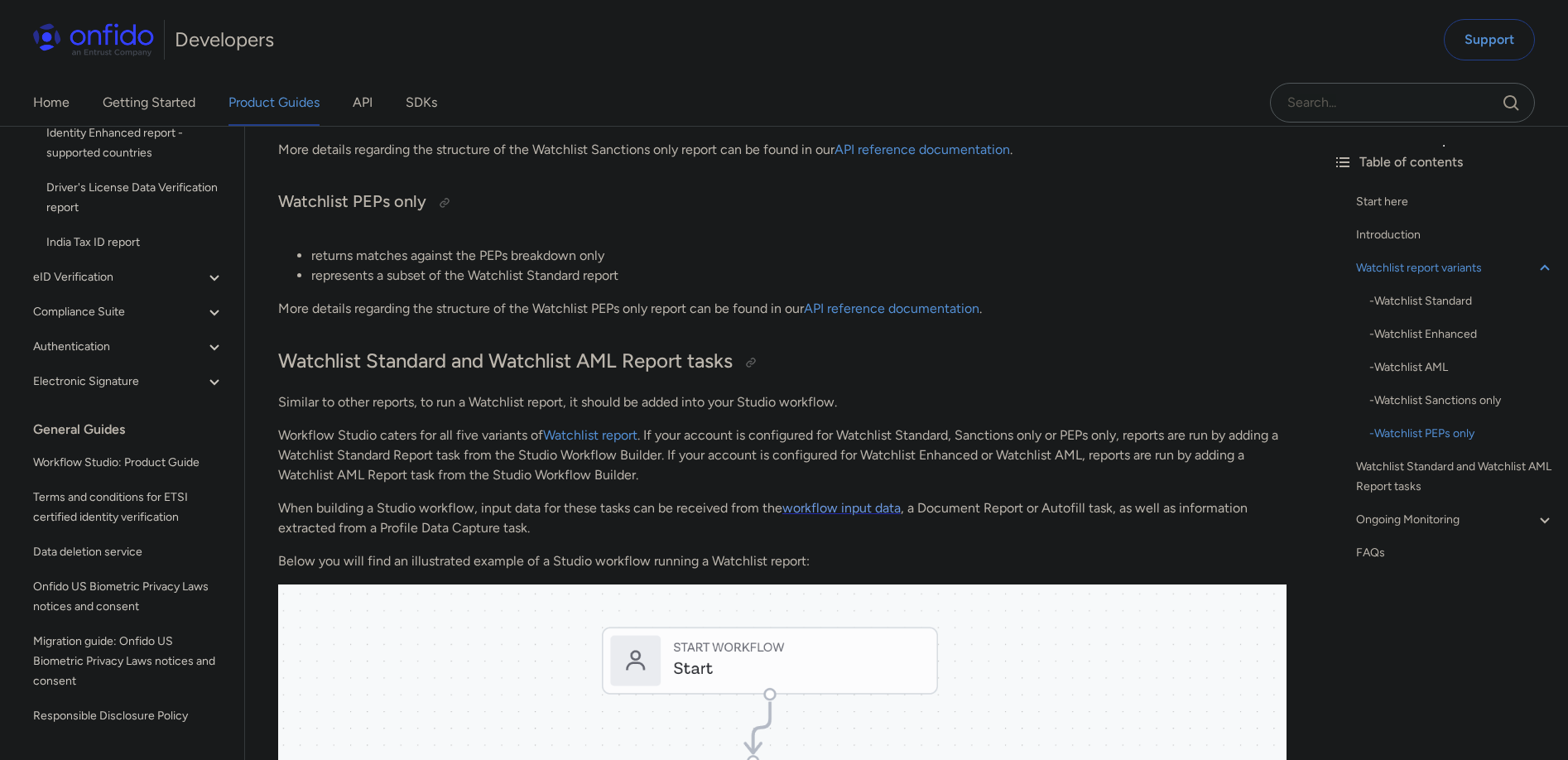
click at [874, 508] on link "workflow input data" at bounding box center [841, 508] width 118 height 15
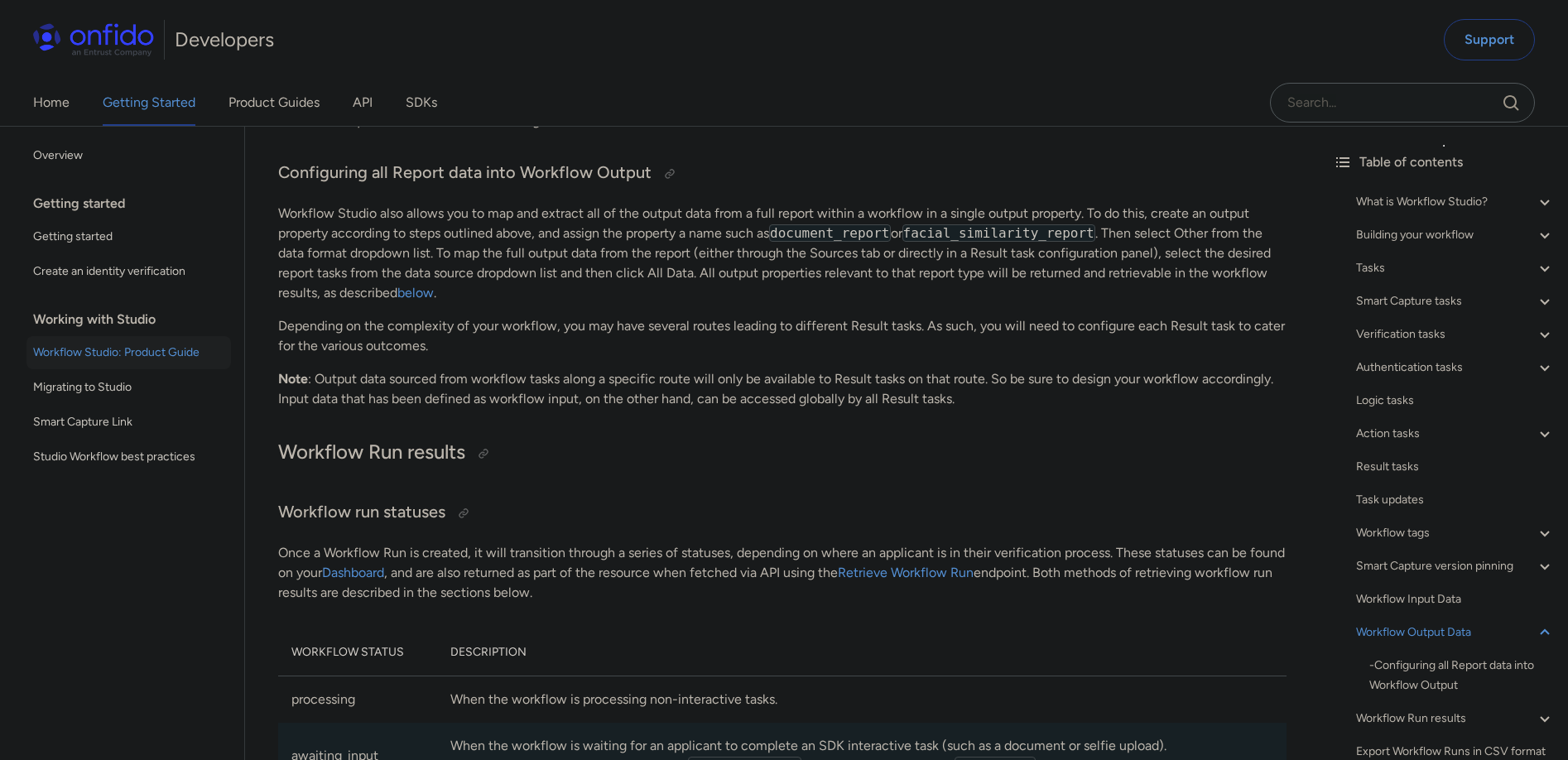
scroll to position [34461, 0]
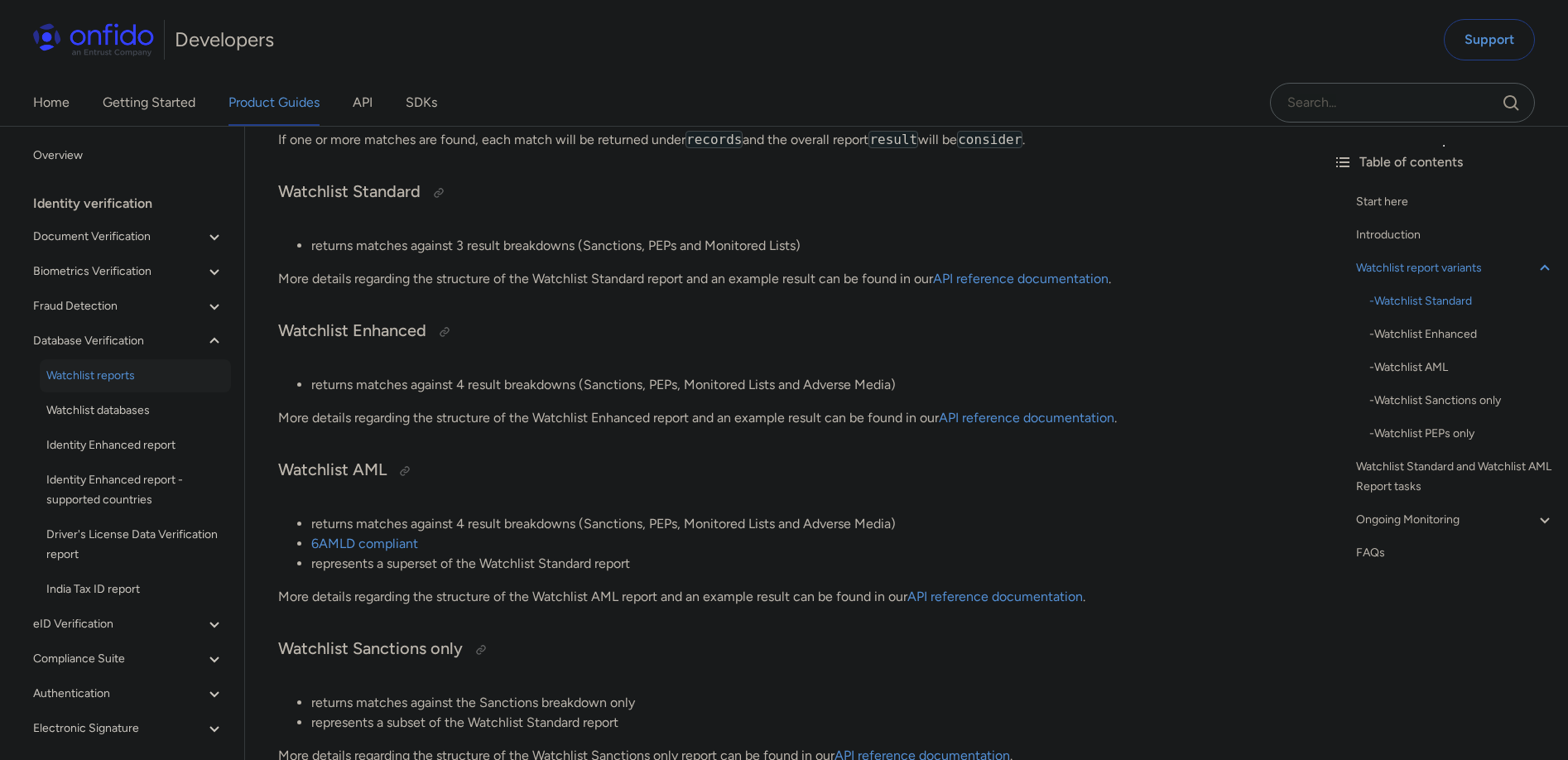
scroll to position [526, 0]
click at [999, 420] on link "API reference documentation" at bounding box center [1026, 420] width 176 height 15
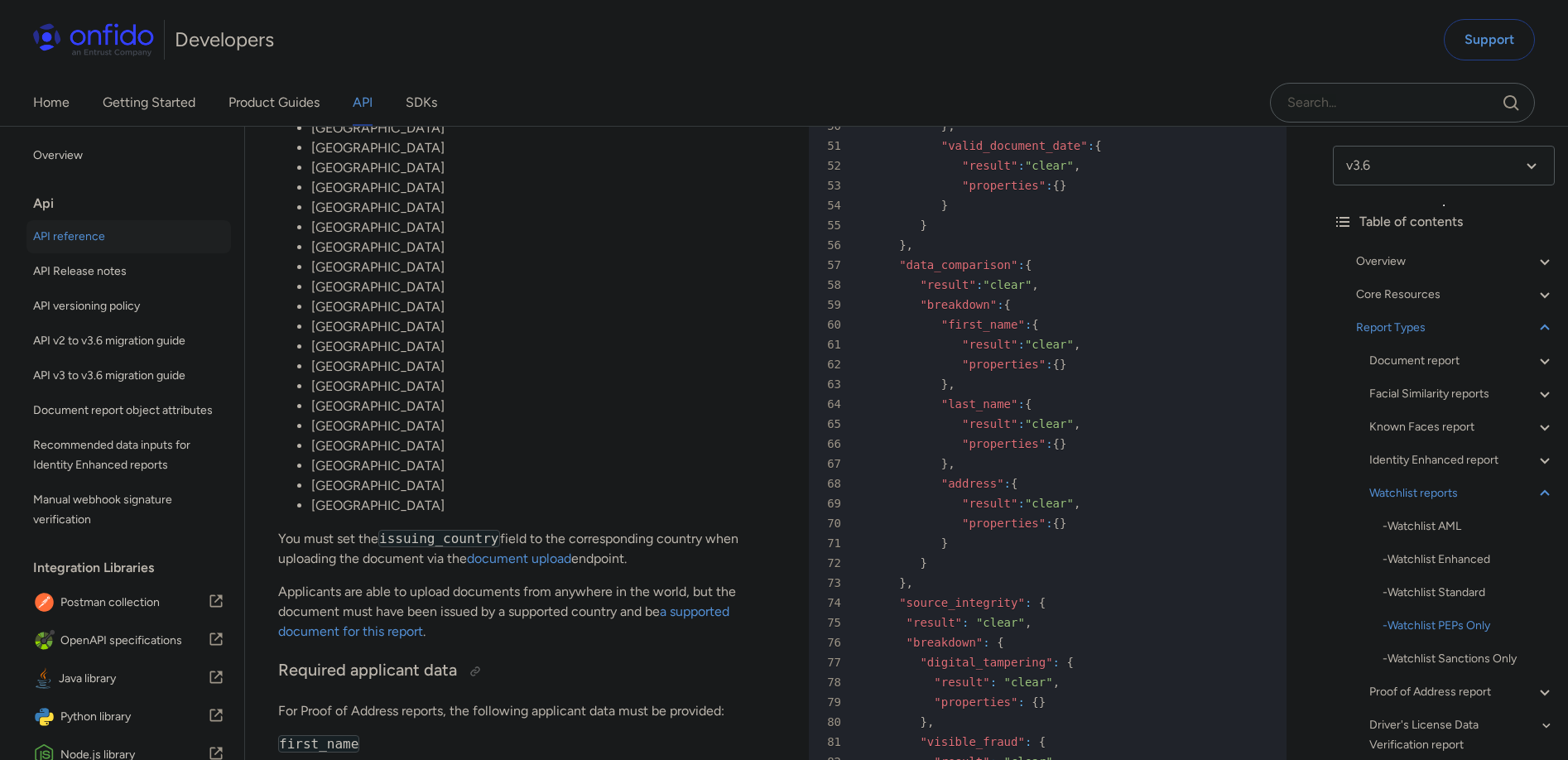
scroll to position [106052, 0]
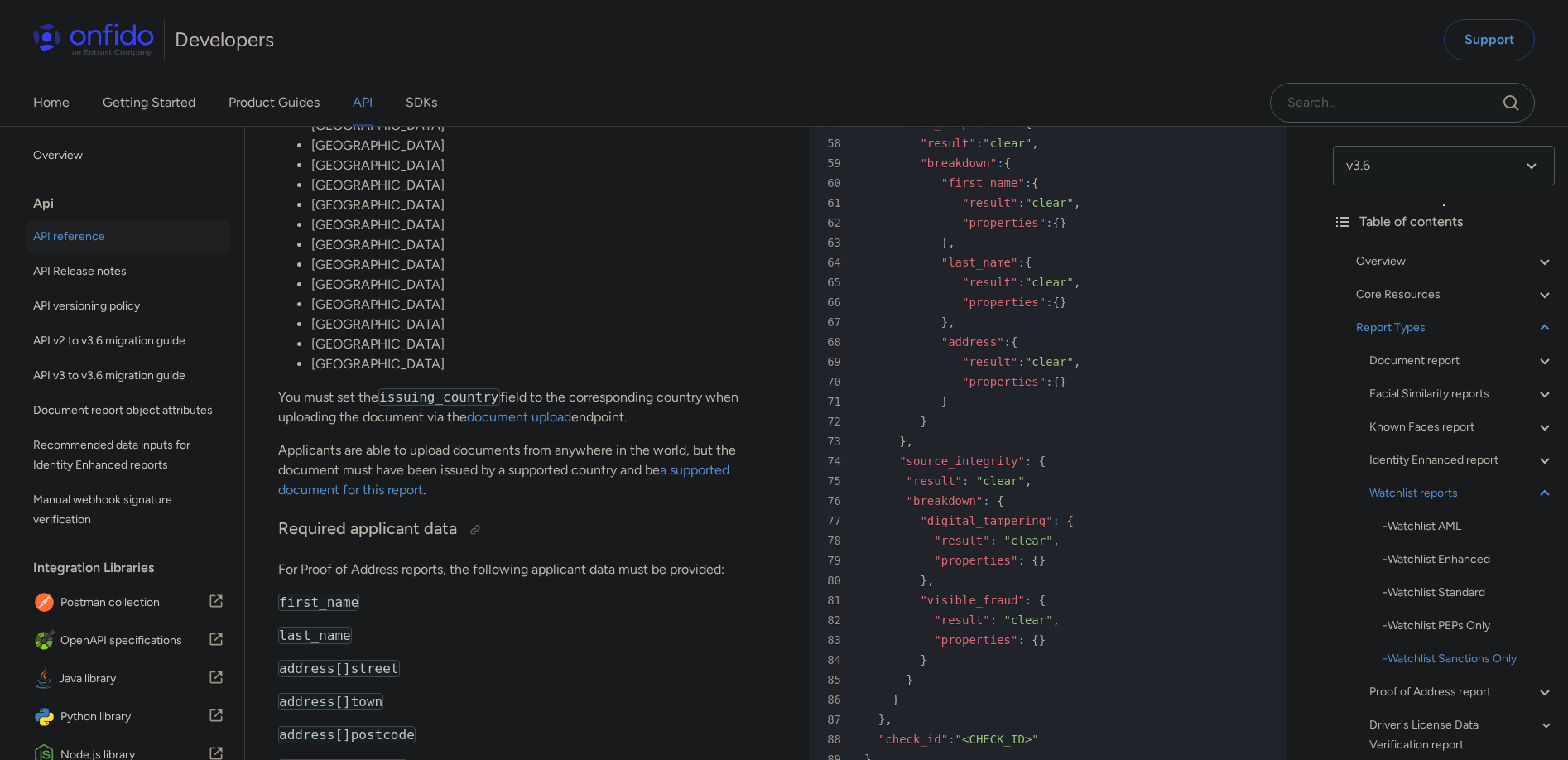
click at [48, 203] on div "Api" at bounding box center [135, 204] width 205 height 33
click at [158, 464] on span "Recommended data inputs for Identity Enhanced reports" at bounding box center [129, 455] width 191 height 40
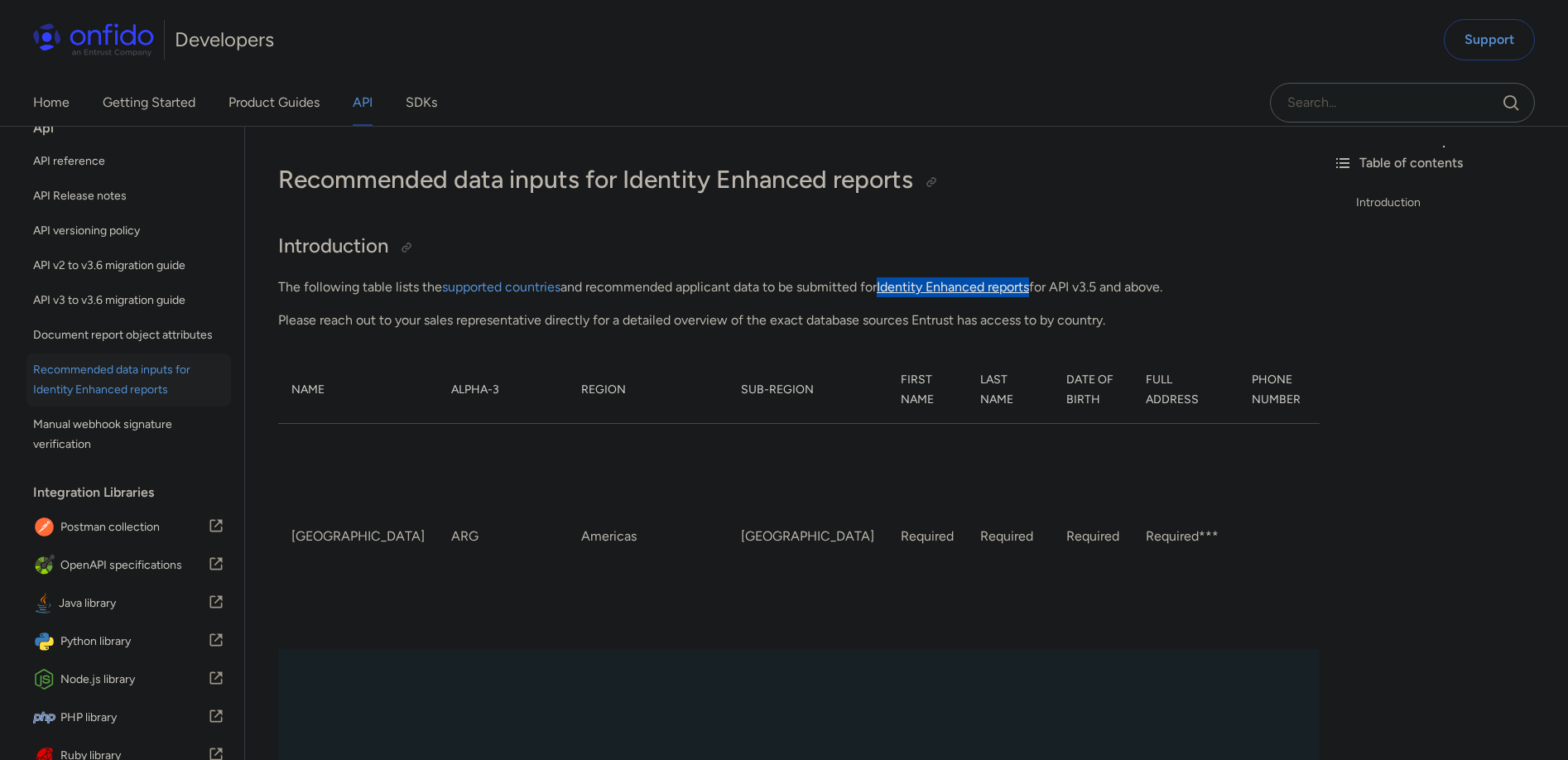
click at [1025, 290] on link "Identity Enhanced reports" at bounding box center [953, 287] width 152 height 15
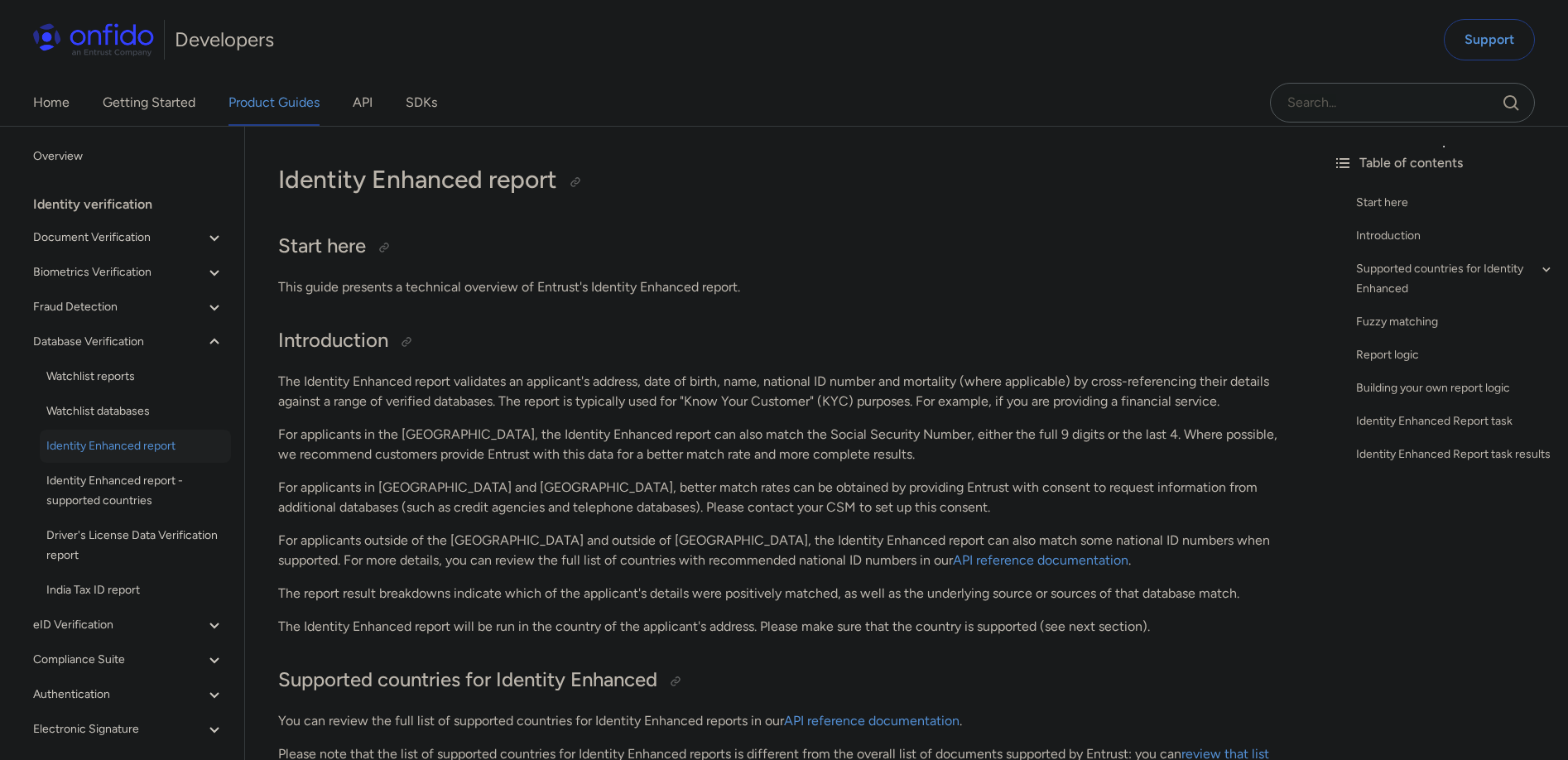
scroll to position [4, 0]
